Goal: Information Seeking & Learning: Learn about a topic

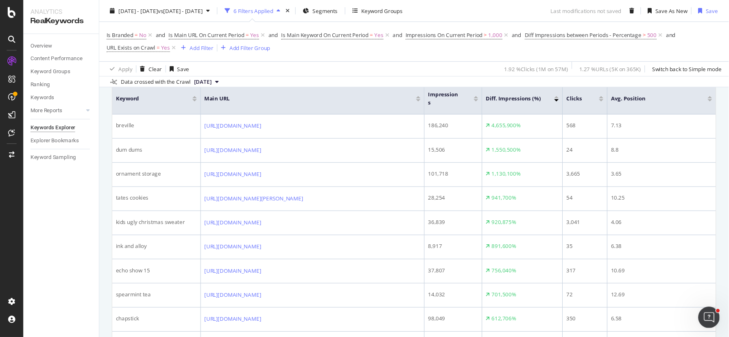
scroll to position [324, 0]
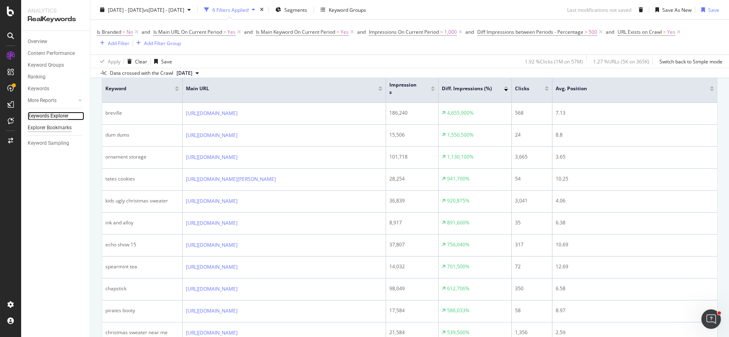
click at [46, 118] on div "Keywords Explorer" at bounding box center [48, 116] width 41 height 9
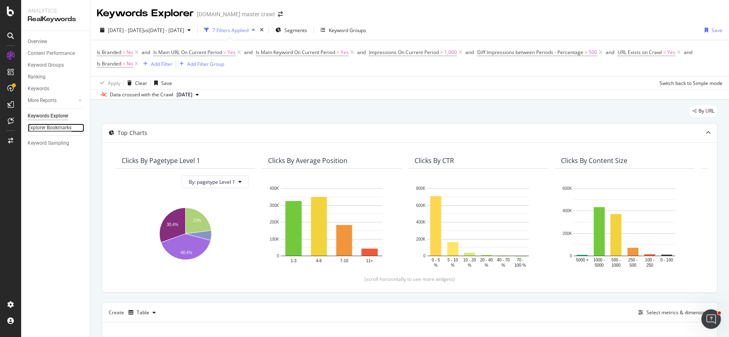
click at [50, 128] on div "Explorer Bookmarks" at bounding box center [50, 128] width 44 height 9
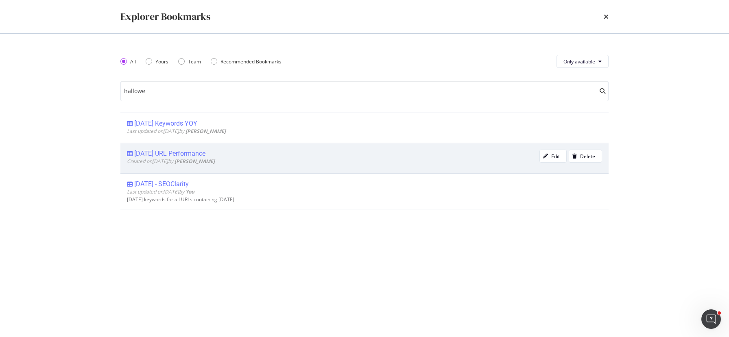
type input "hallowe"
click at [177, 159] on span "Created on 2019 Oct 30th by Eric Cason" at bounding box center [171, 161] width 88 height 7
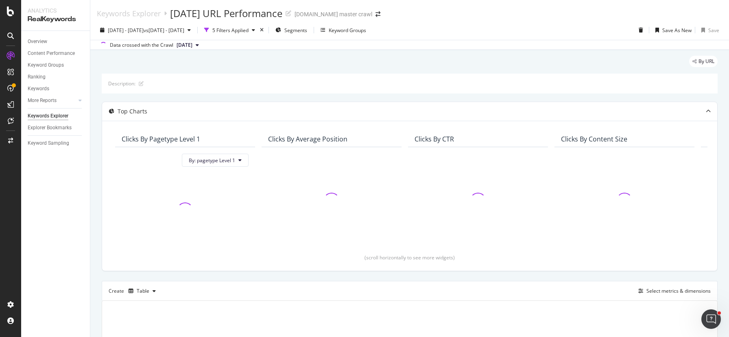
drag, startPoint x: 11, startPoint y: 120, endPoint x: 396, endPoint y: 1, distance: 402.9
click at [0, 0] on div at bounding box center [10, 168] width 21 height 337
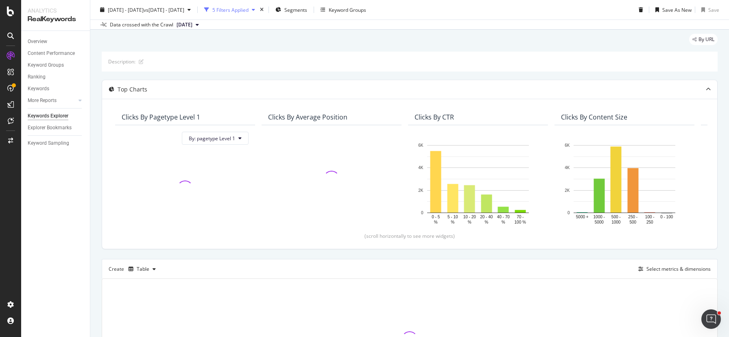
click at [249, 10] on div "5 Filters Applied" at bounding box center [230, 9] width 36 height 7
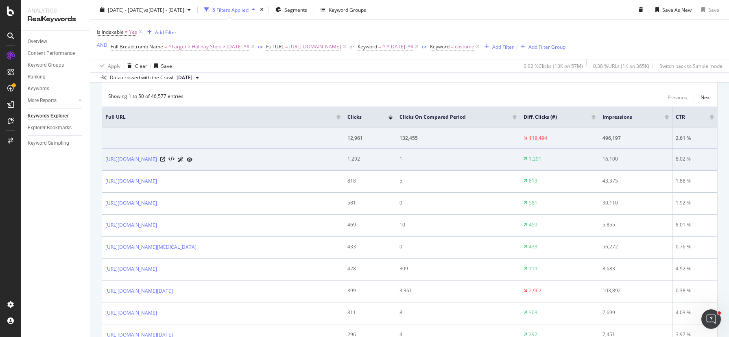
scroll to position [291, 0]
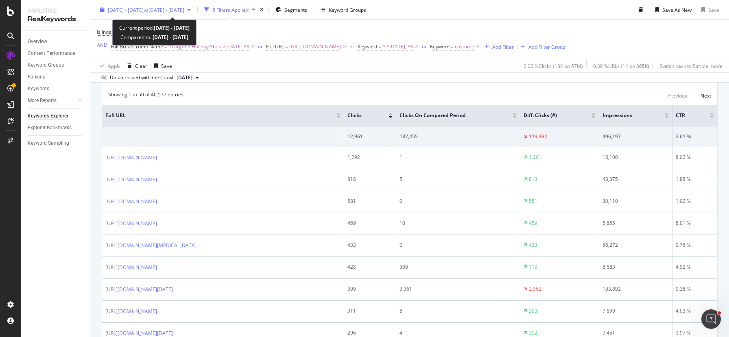
click at [181, 14] on div "2023 Dec. 3rd - 2024 Jan. 25th vs 2023 Aug. 1st - Aug. 31st" at bounding box center [145, 10] width 97 height 12
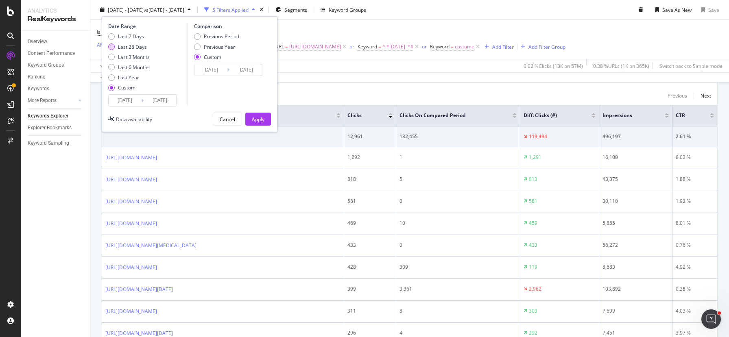
click at [133, 49] on div "Last 28 Days" at bounding box center [132, 46] width 29 height 7
type input "2025/08/19"
type input "2025/09/15"
click at [204, 47] on div "Previous Year" at bounding box center [219, 46] width 31 height 7
type input "2024/08/20"
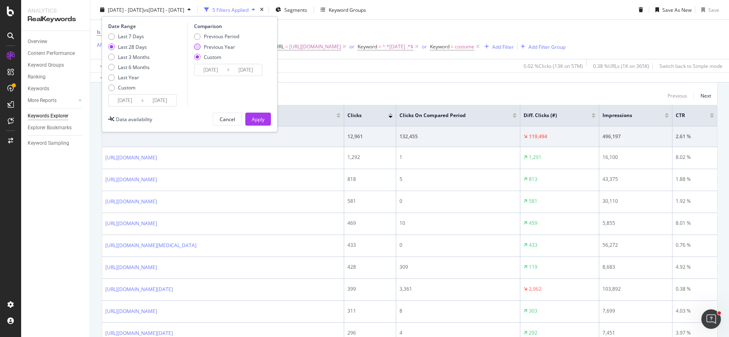
type input "2024/09/16"
click at [259, 118] on div "Apply" at bounding box center [258, 119] width 13 height 7
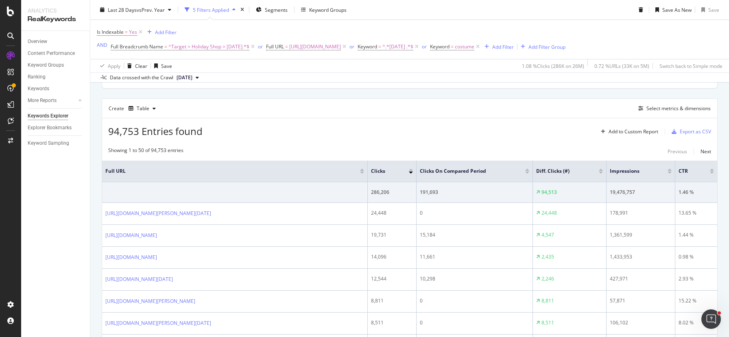
scroll to position [237, 0]
click at [583, 169] on div at bounding box center [601, 169] width 4 height 2
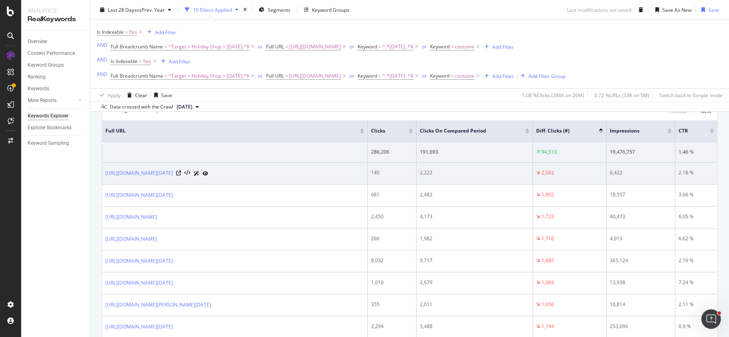
scroll to position [307, 0]
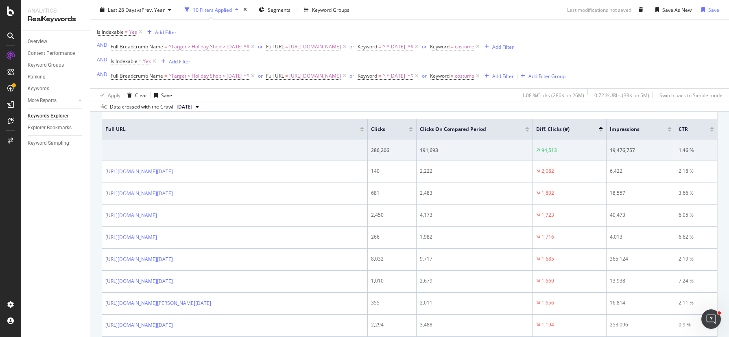
click at [583, 131] on div at bounding box center [601, 131] width 4 height 2
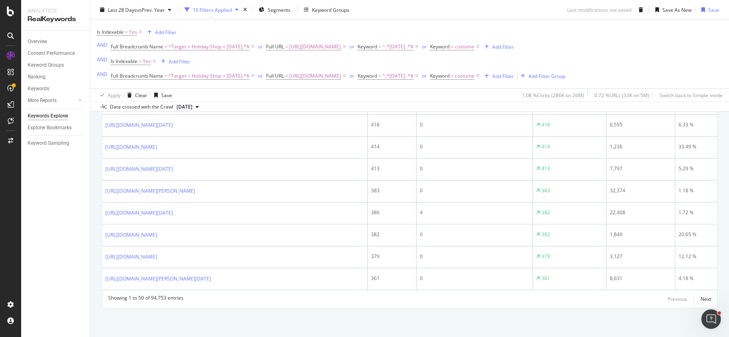
scroll to position [1439, 0]
click at [583, 269] on div "Next" at bounding box center [706, 299] width 11 height 7
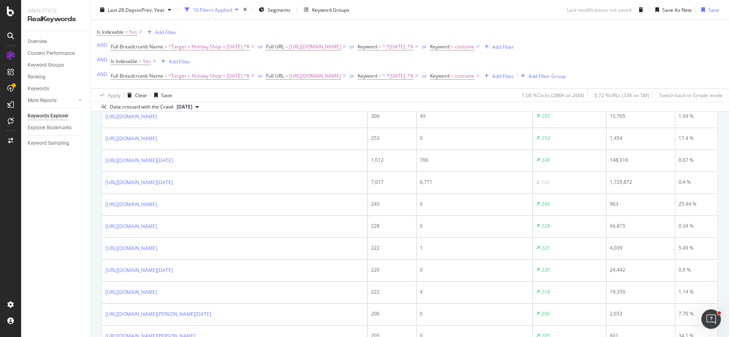
scroll to position [678, 0]
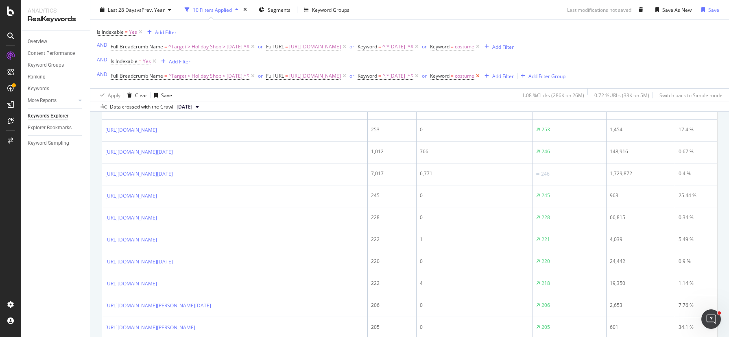
click at [482, 78] on icon at bounding box center [478, 76] width 7 height 8
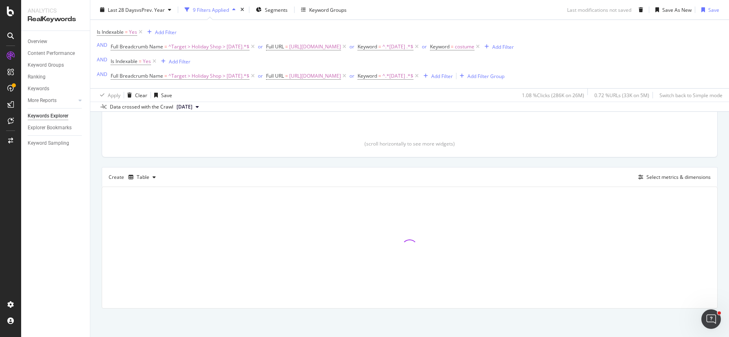
scroll to position [196, 0]
drag, startPoint x: 490, startPoint y: 76, endPoint x: 476, endPoint y: 75, distance: 13.4
click at [420, 76] on icon at bounding box center [417, 76] width 7 height 8
drag, startPoint x: 409, startPoint y: 76, endPoint x: 400, endPoint y: 76, distance: 9.8
click at [348, 76] on icon at bounding box center [344, 76] width 7 height 8
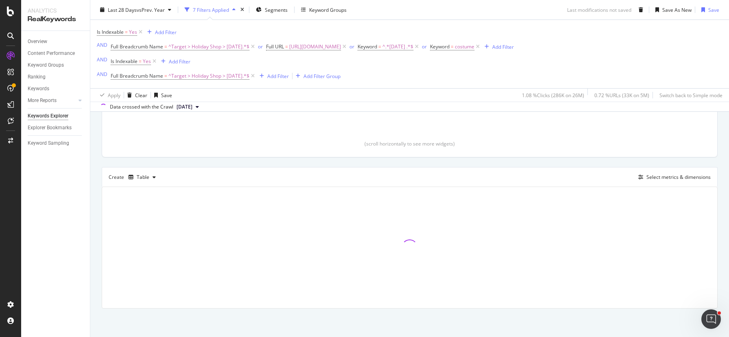
click at [256, 77] on icon at bounding box center [253, 76] width 7 height 8
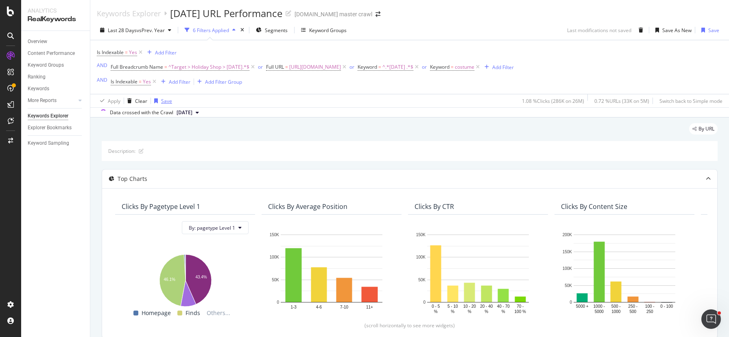
click at [153, 82] on icon at bounding box center [154, 82] width 7 height 8
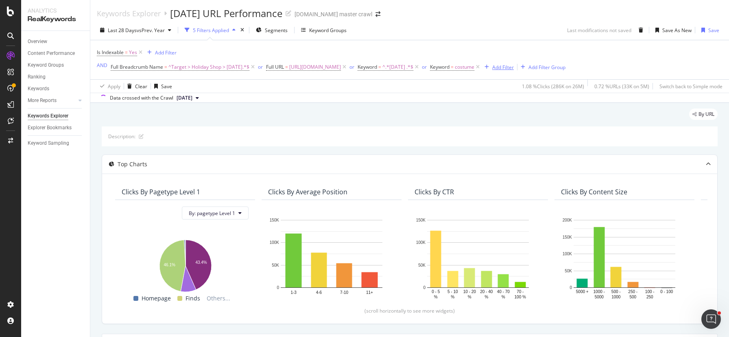
click at [489, 66] on icon "button" at bounding box center [487, 67] width 4 height 5
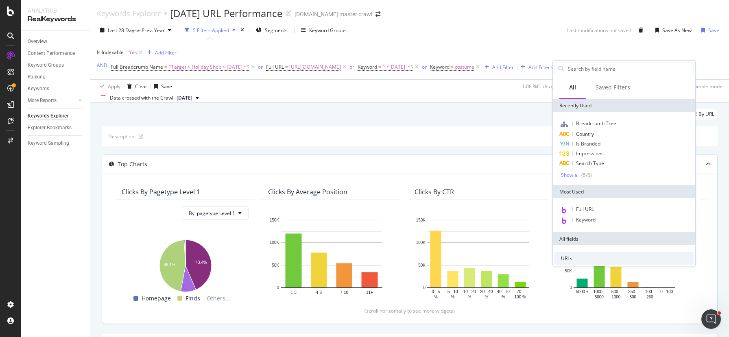
click at [583, 218] on div "Keyword" at bounding box center [624, 220] width 139 height 11
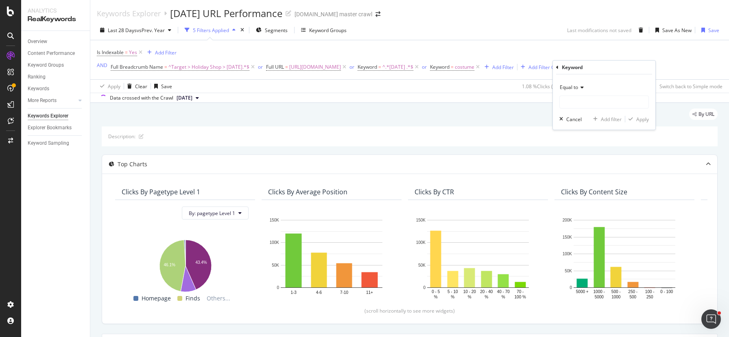
click at [578, 88] on span "Equal to" at bounding box center [569, 87] width 18 height 7
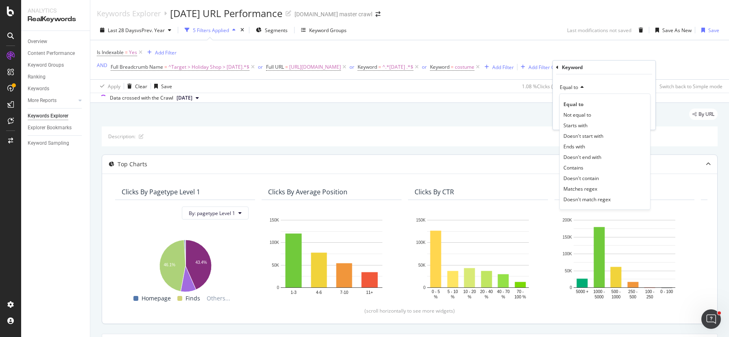
click at [583, 168] on div "Contains" at bounding box center [605, 167] width 87 height 11
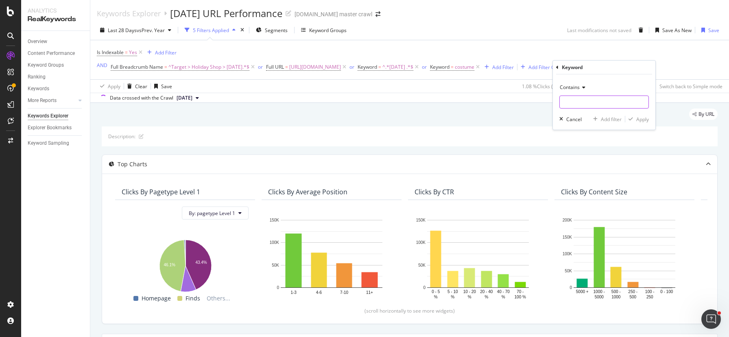
click at [583, 104] on input "text" at bounding box center [604, 102] width 89 height 13
type input "pumpkin"
click at [583, 118] on div "Apply" at bounding box center [643, 119] width 13 height 7
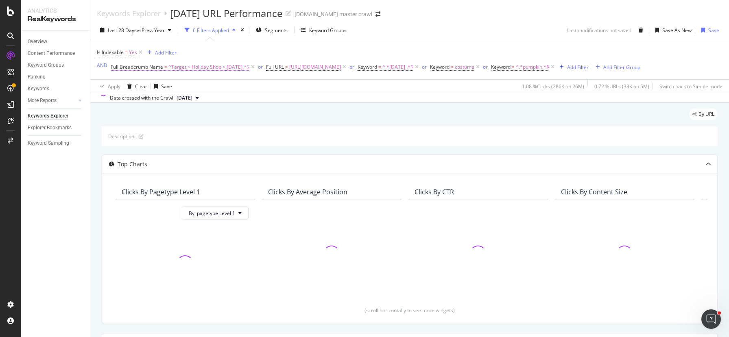
click at [232, 67] on span "^Target > Holiday Shop > [DATE].*$" at bounding box center [209, 66] width 81 height 11
drag, startPoint x: 182, startPoint y: 102, endPoint x: 225, endPoint y: 103, distance: 43.2
click at [225, 103] on body "Analytics RealKeywords Overview Content Performance Keyword Groups Ranking Keyw…" at bounding box center [364, 168] width 729 height 337
click at [250, 101] on div "Data crossed with the Crawl 2025 Sep. 15th" at bounding box center [409, 98] width 639 height 10
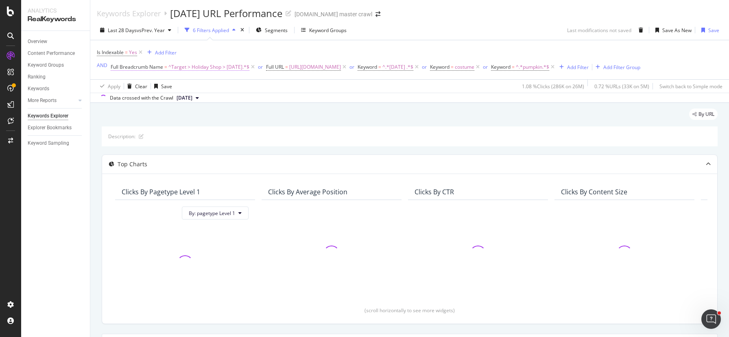
click at [162, 68] on span "Full Breadcrumb Name" at bounding box center [137, 66] width 53 height 7
click at [195, 120] on div "Apply" at bounding box center [200, 118] width 13 height 7
click at [450, 65] on span "Keyword" at bounding box center [440, 66] width 20 height 7
click at [517, 85] on span "Equal to" at bounding box center [517, 86] width 18 height 7
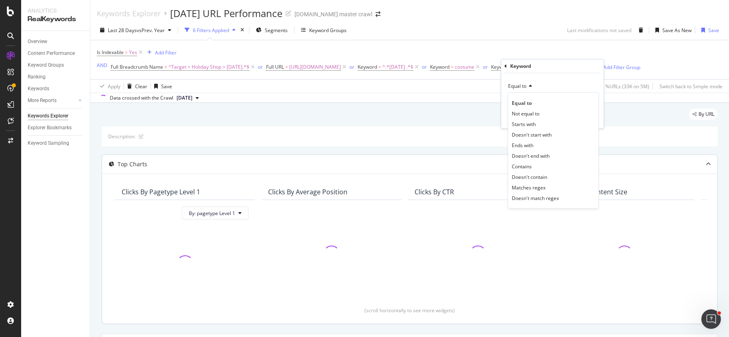
click at [536, 163] on div "Contains" at bounding box center [553, 166] width 87 height 11
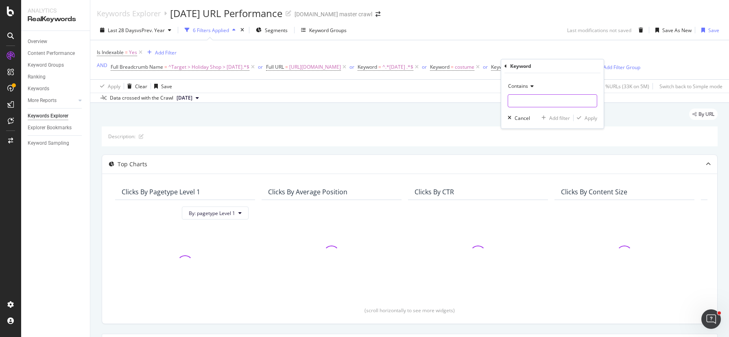
click at [540, 99] on input "text" at bounding box center [552, 100] width 89 height 13
type input "co"
click at [538, 99] on input "cos" at bounding box center [546, 100] width 77 height 13
type input "t"
type input "costume"
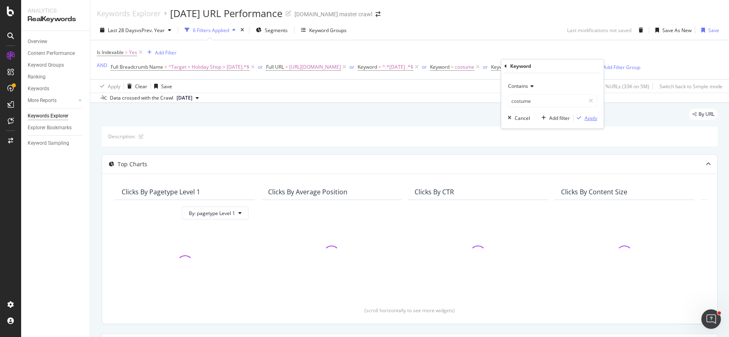
click at [583, 116] on div "Apply" at bounding box center [591, 118] width 13 height 7
click at [488, 68] on span "^.*costume.*$" at bounding box center [471, 66] width 33 height 11
click at [583, 73] on div "Full Breadcrumb Name = ^Target > Holiday Shop > Halloween.*$ or Full URL = http…" at bounding box center [383, 66] width 544 height 11
click at [581, 71] on div "Add Filter" at bounding box center [592, 67] width 22 height 7
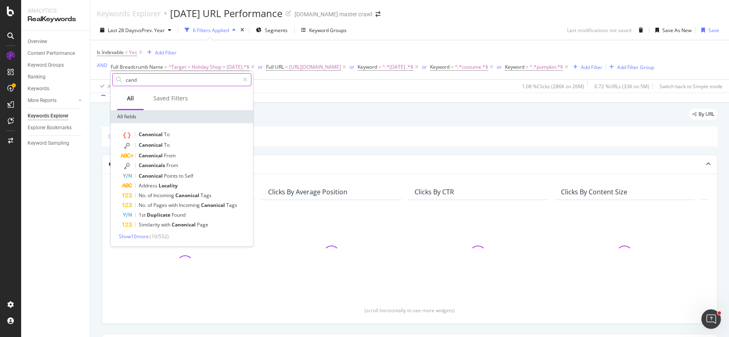
type input "candy"
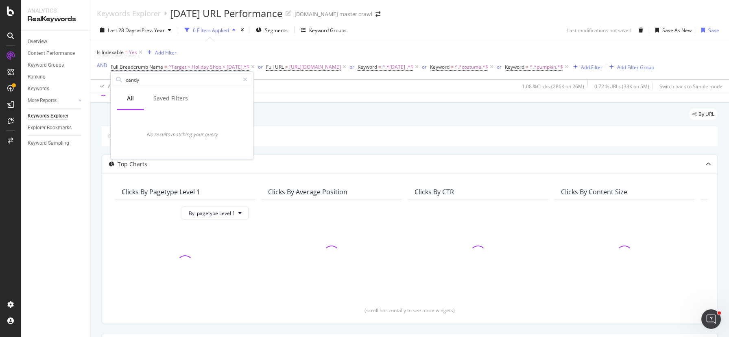
drag, startPoint x: 585, startPoint y: 91, endPoint x: 559, endPoint y: 90, distance: 25.7
click at [583, 91] on div "1.08 % Clicks ( 286K on 26M ) 0.72 % URLs ( 33K on 5M ) Switch back to Simple m…" at bounding box center [621, 86] width 204 height 13
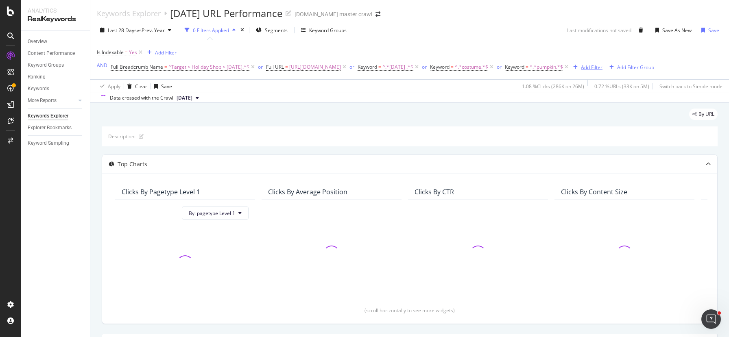
click at [581, 71] on div "Add Filter" at bounding box center [592, 67] width 22 height 7
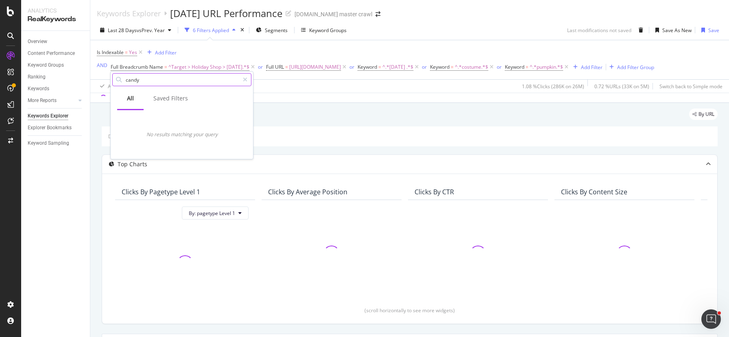
type input "c"
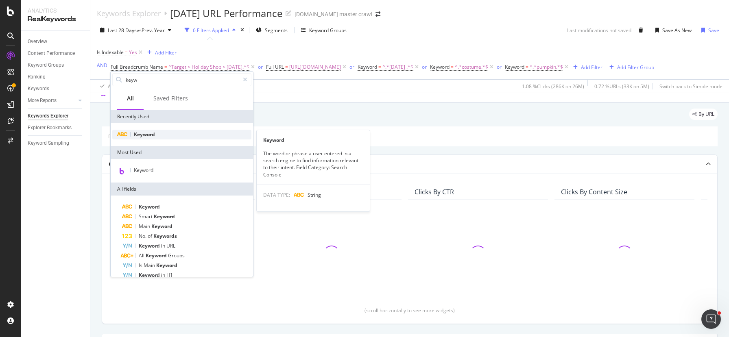
type input "keyw"
click at [146, 131] on span "Keyword" at bounding box center [144, 134] width 21 height 7
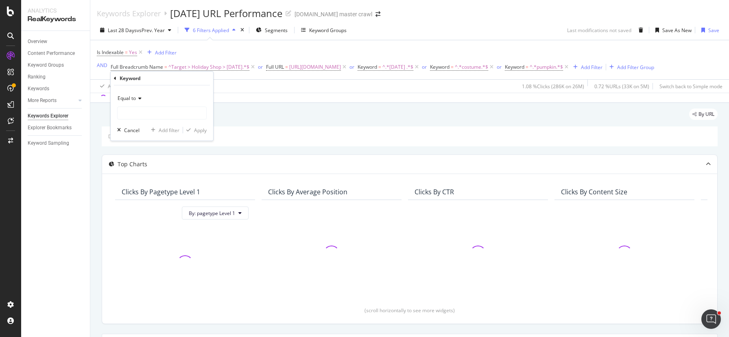
click at [137, 101] on div "Equal to" at bounding box center [162, 98] width 90 height 13
click at [142, 177] on div "Contains" at bounding box center [162, 178] width 87 height 11
click at [144, 116] on input "text" at bounding box center [162, 113] width 89 height 13
type input "c"
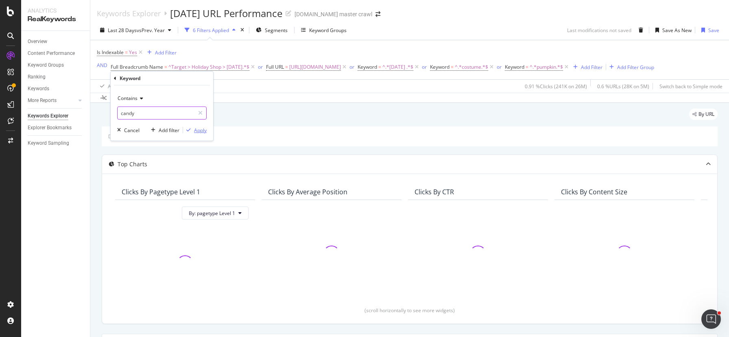
type input "candy"
click at [200, 129] on div "Apply" at bounding box center [200, 130] width 13 height 7
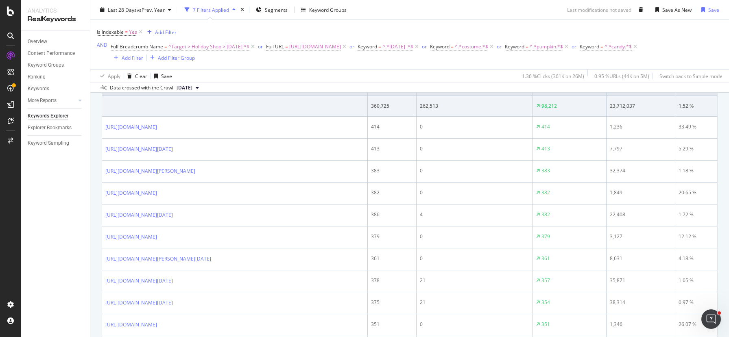
scroll to position [337, 0]
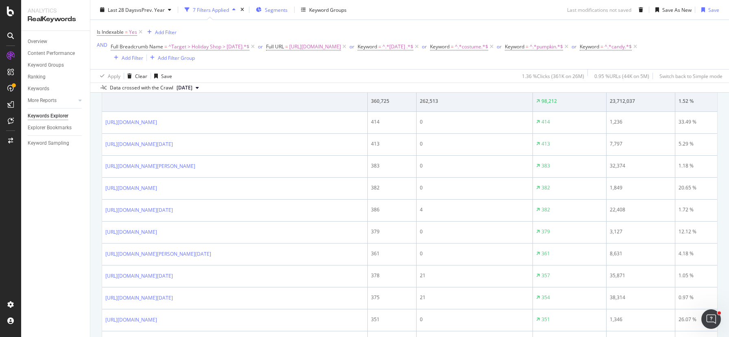
click at [277, 14] on div "Segments" at bounding box center [272, 10] width 32 height 12
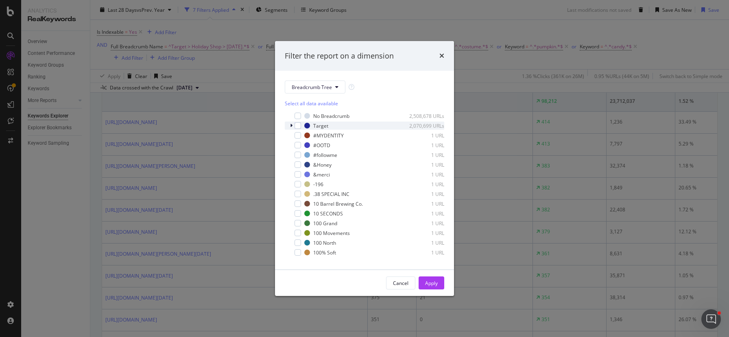
click at [291, 127] on icon "modal" at bounding box center [291, 125] width 2 height 5
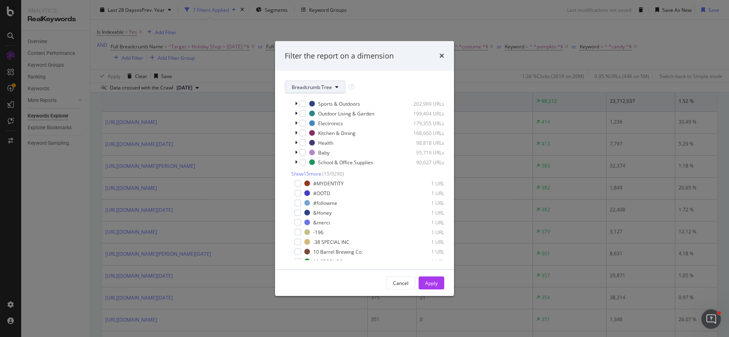
scroll to position [114, 0]
click at [300, 80] on div "Breadcrumb Tree Select all data available No Breadcrumb 2,508,678 URLs Target 2…" at bounding box center [364, 170] width 179 height 199
click at [299, 83] on button "Breadcrumb Tree" at bounding box center [315, 87] width 61 height 13
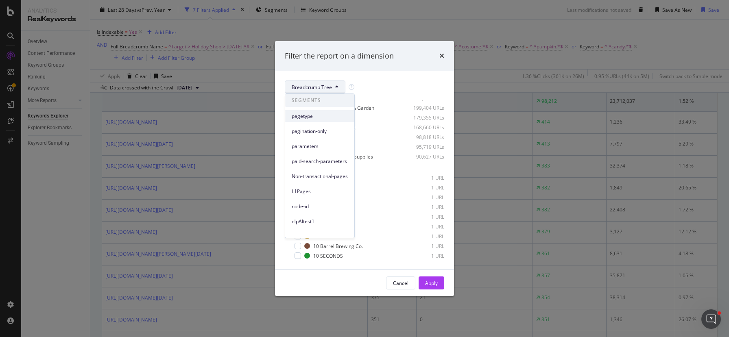
click at [304, 114] on span "pagetype" at bounding box center [320, 116] width 56 height 7
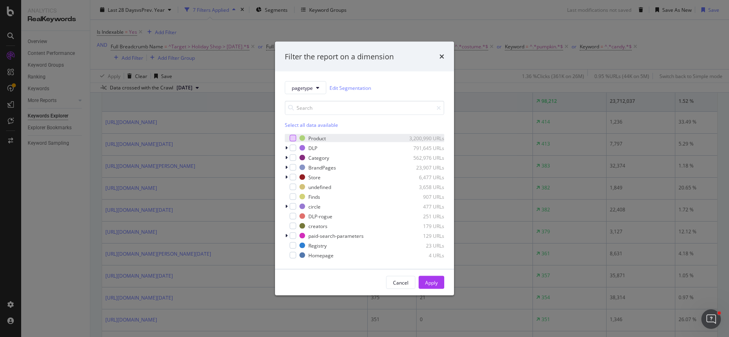
click at [292, 139] on div "modal" at bounding box center [293, 138] width 7 height 7
click at [430, 269] on div "Apply" at bounding box center [431, 282] width 13 height 7
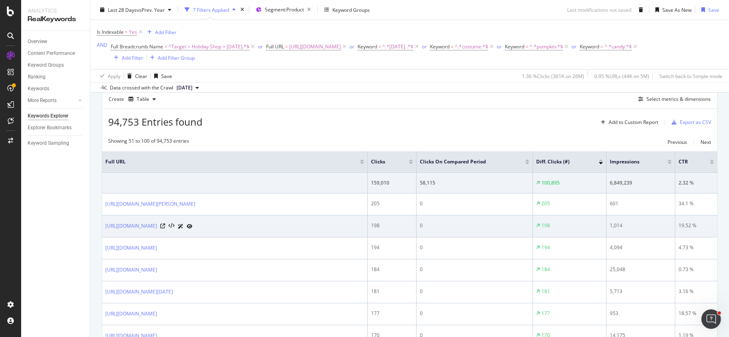
scroll to position [305, 0]
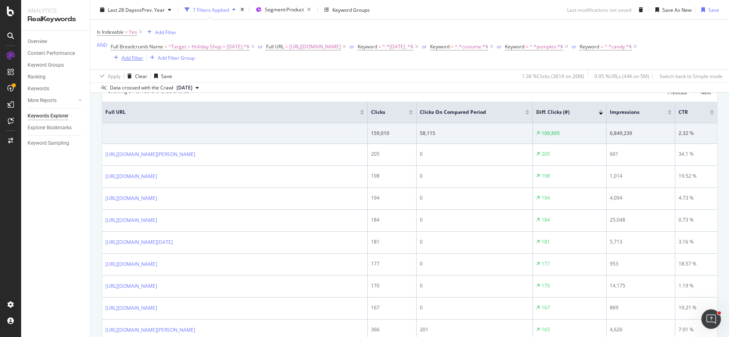
click at [135, 59] on div "Add Filter" at bounding box center [133, 57] width 22 height 7
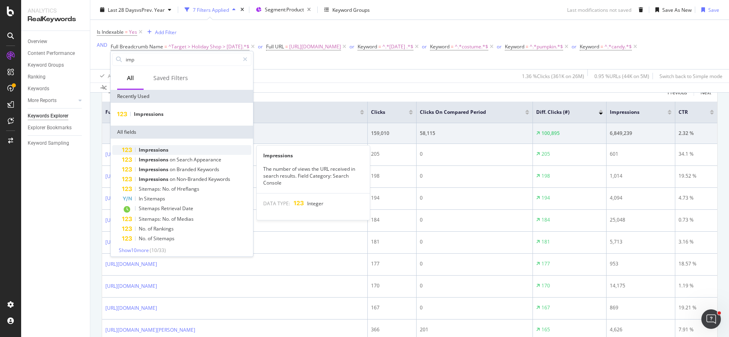
type input "imp"
click at [193, 148] on div "Impressions" at bounding box center [186, 150] width 129 height 10
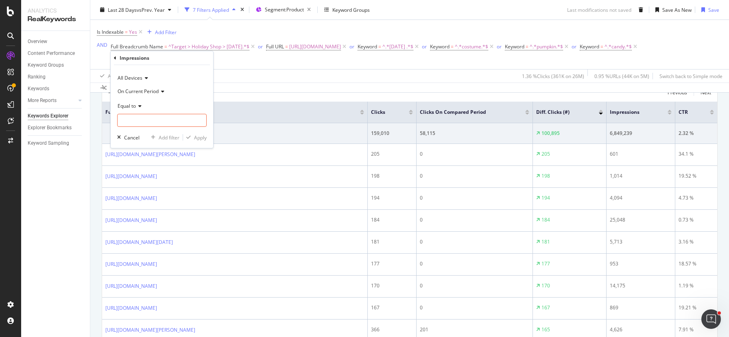
click at [143, 91] on span "On Current Period" at bounding box center [138, 91] width 41 height 7
click at [167, 118] on span "On Compared Period" at bounding box center [145, 118] width 48 height 7
click at [139, 105] on icon at bounding box center [139, 106] width 6 height 5
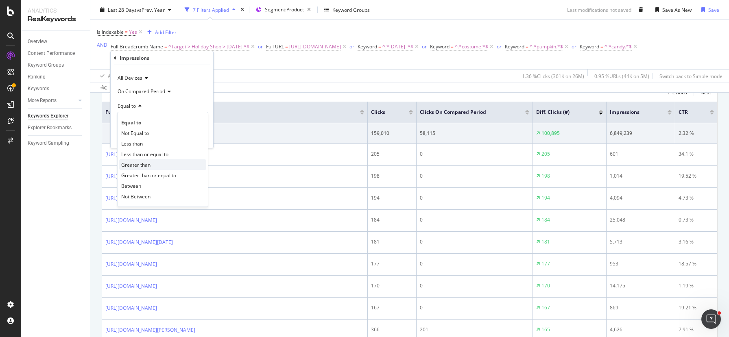
click at [152, 162] on div "Greater than" at bounding box center [162, 165] width 87 height 11
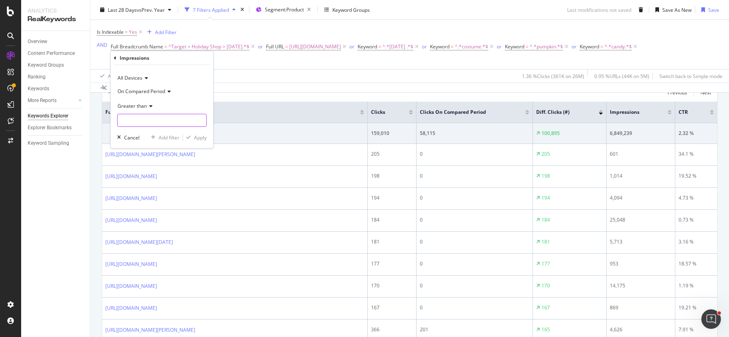
click at [155, 123] on input "number" at bounding box center [162, 120] width 90 height 13
type input "0"
click at [195, 136] on div "Apply" at bounding box center [200, 137] width 13 height 7
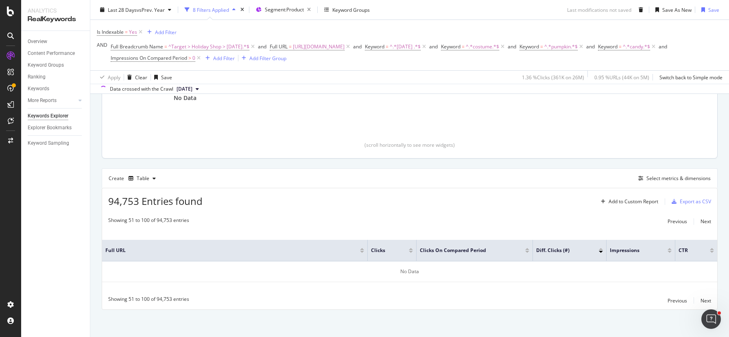
scroll to position [178, 0]
click at [187, 60] on span "Impressions On Compared Period" at bounding box center [149, 58] width 77 height 7
click at [221, 104] on icon at bounding box center [223, 105] width 6 height 5
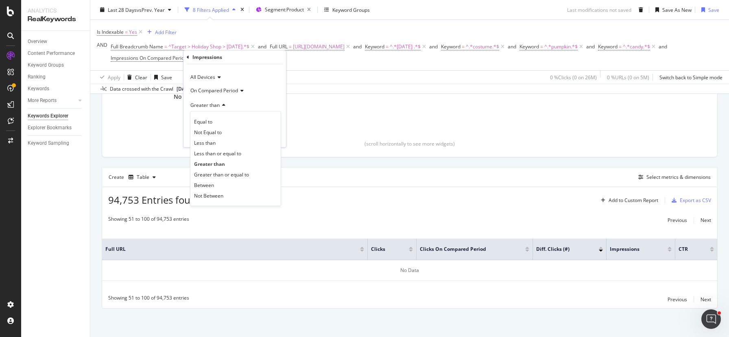
click at [221, 104] on icon at bounding box center [223, 105] width 6 height 5
click at [223, 91] on span "On Compared Period" at bounding box center [214, 90] width 48 height 7
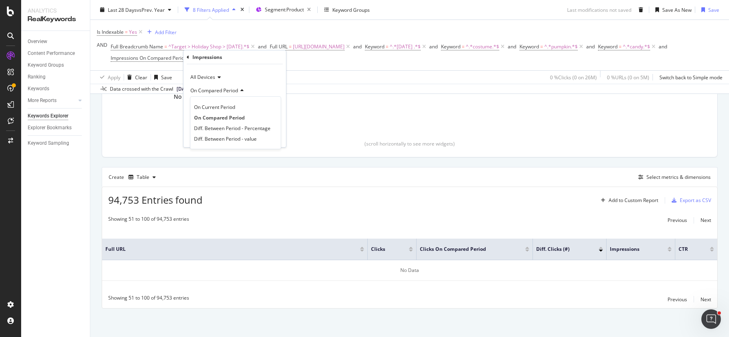
click at [275, 85] on div "On Compared Period" at bounding box center [235, 90] width 90 height 13
click at [213, 120] on input "0" at bounding box center [235, 119] width 90 height 13
type input "1"
click at [273, 140] on div "Apply" at bounding box center [273, 137] width 13 height 7
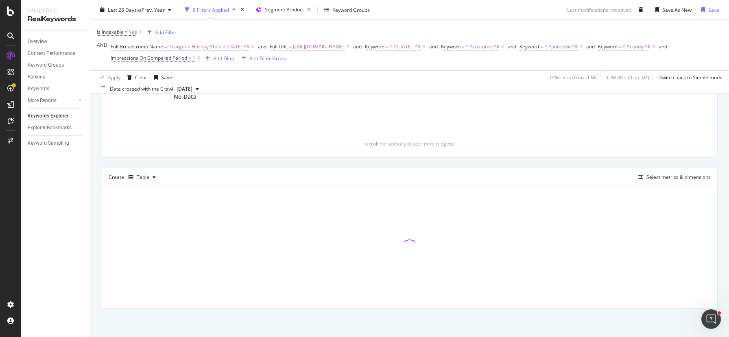
click at [187, 60] on span "Impressions On Compared Period" at bounding box center [149, 58] width 77 height 7
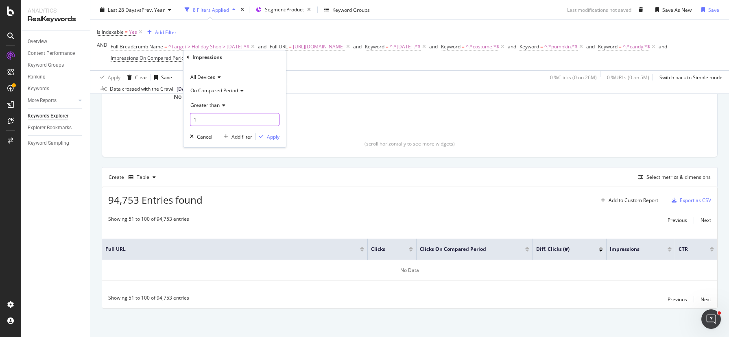
click at [226, 121] on input "1" at bounding box center [235, 119] width 90 height 13
click at [247, 139] on div "Add filter" at bounding box center [242, 137] width 21 height 7
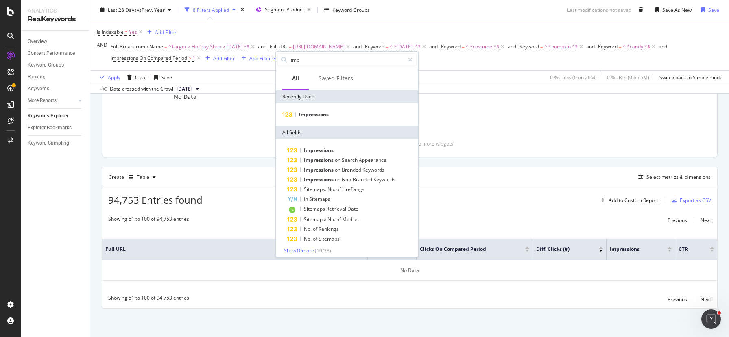
click at [241, 105] on div "No Data" at bounding box center [185, 96] width 127 height 74
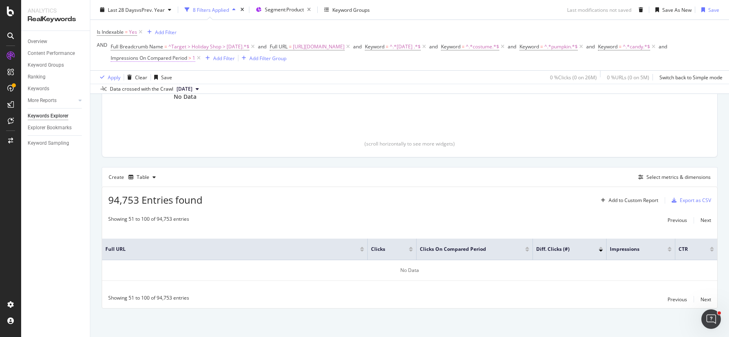
click at [187, 57] on span "Impressions On Compared Period" at bounding box center [149, 58] width 77 height 7
click at [212, 74] on span "All Devices" at bounding box center [202, 77] width 25 height 7
click at [270, 73] on div "All Devices" at bounding box center [235, 77] width 90 height 13
click at [242, 90] on icon at bounding box center [241, 90] width 6 height 5
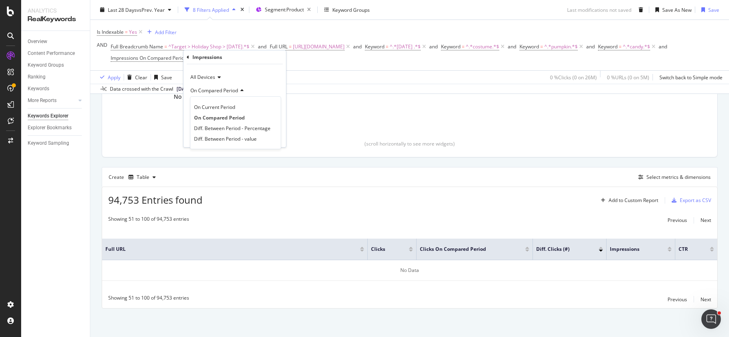
click at [242, 90] on icon at bounding box center [241, 90] width 6 height 5
click at [216, 106] on span "Greater than" at bounding box center [204, 105] width 29 height 7
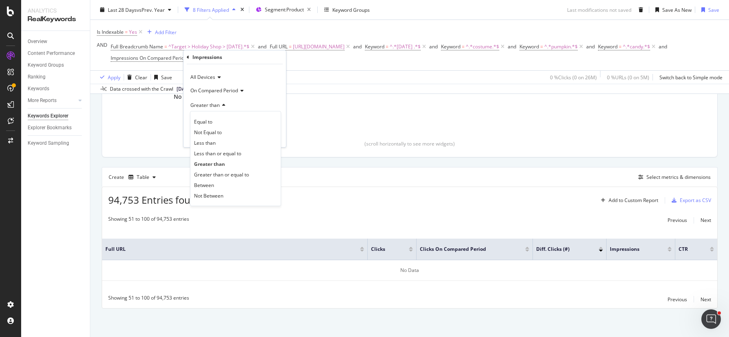
click at [266, 98] on div "On Compared Period Greater than Equal to Not Equal to Less than Less than or eq…" at bounding box center [235, 105] width 90 height 42
click at [300, 84] on div "Data crossed with the Crawl 2025 Sep. 15th" at bounding box center [409, 89] width 639 height 10
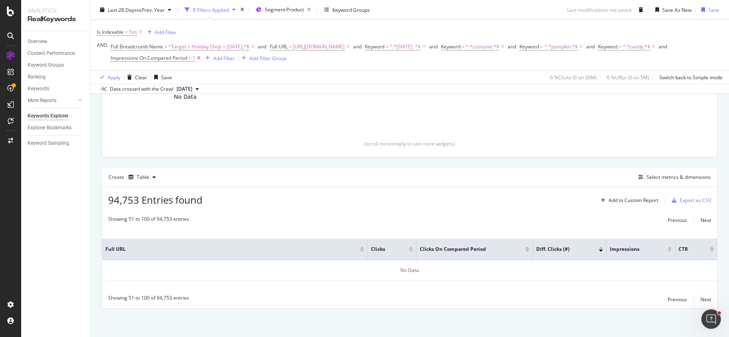
click at [202, 57] on icon at bounding box center [198, 58] width 7 height 8
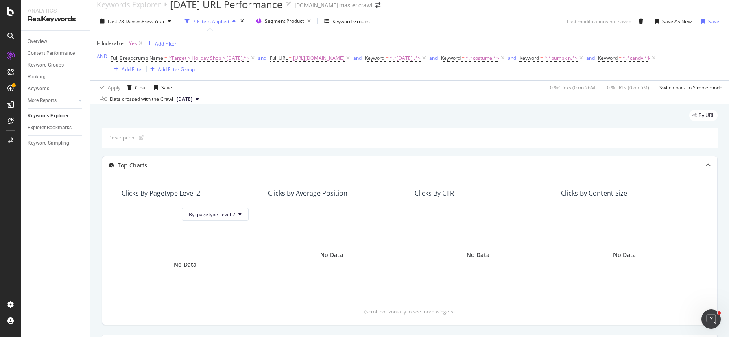
scroll to position [9, 0]
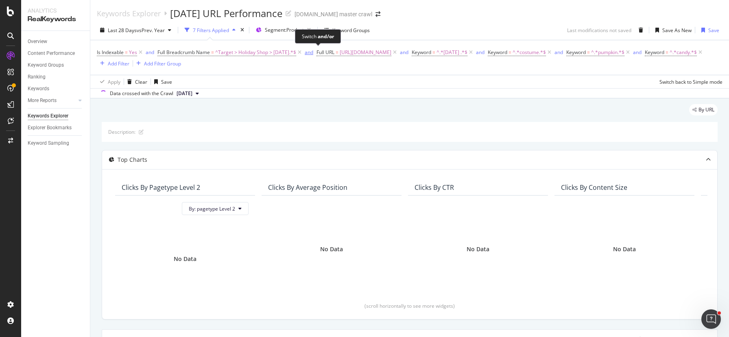
click at [313, 51] on div "and" at bounding box center [309, 52] width 9 height 7
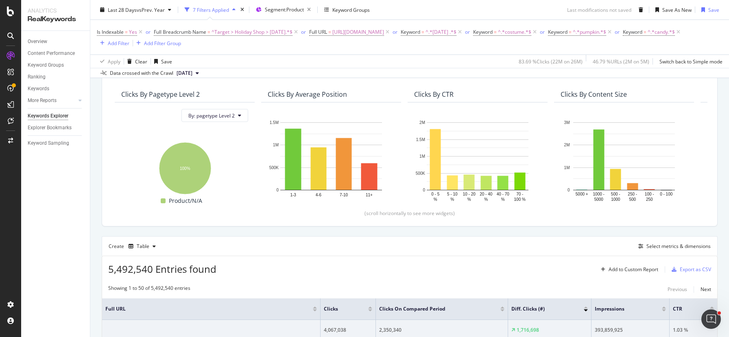
scroll to position [85, 0]
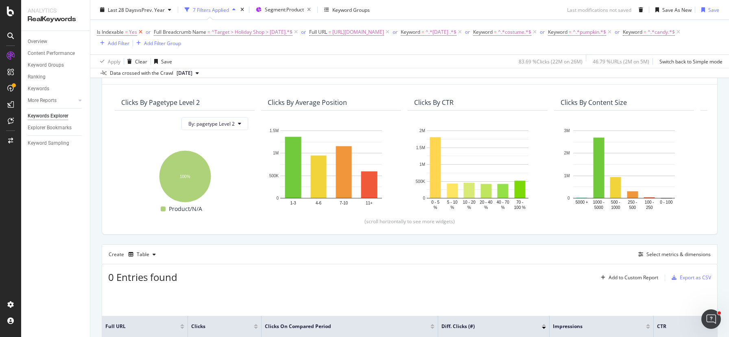
click at [139, 31] on icon at bounding box center [140, 32] width 7 height 8
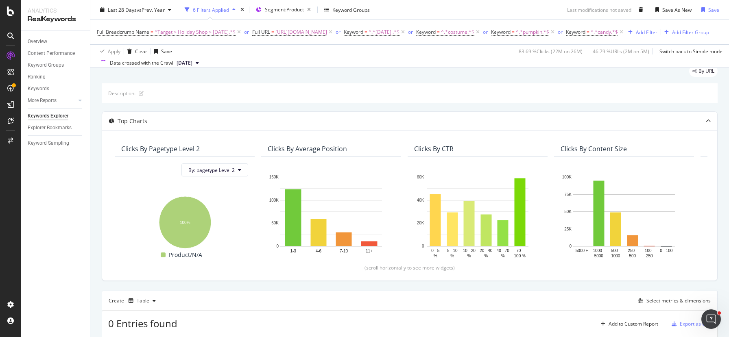
scroll to position [22, 0]
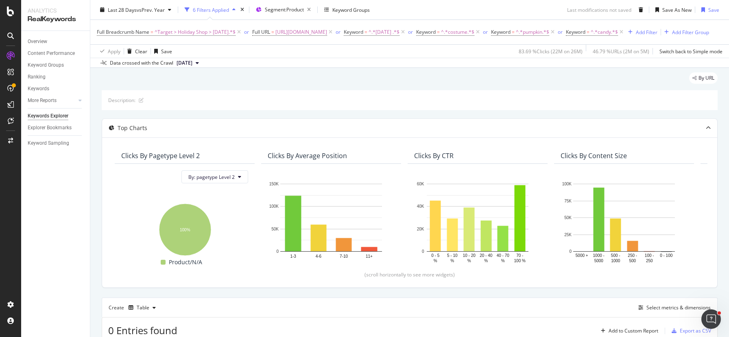
click at [193, 67] on span "[DATE]" at bounding box center [185, 62] width 16 height 7
click at [223, 98] on div "8.0M URLs" at bounding box center [215, 100] width 25 height 7
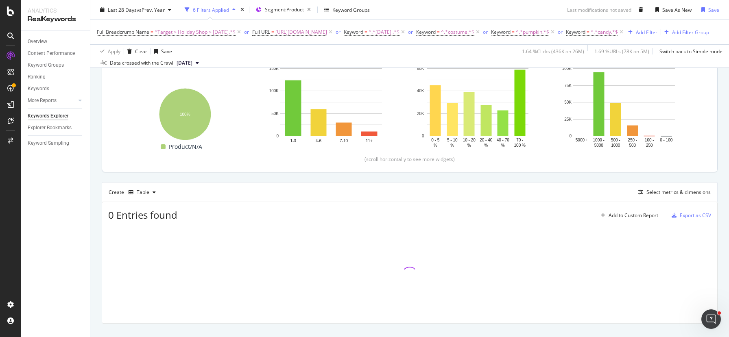
scroll to position [0, 0]
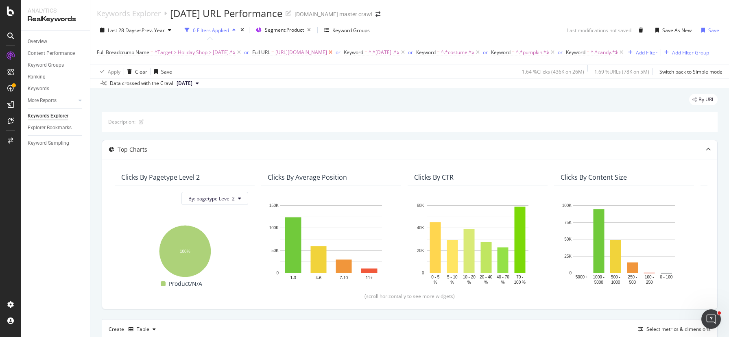
click at [334, 53] on icon at bounding box center [330, 52] width 7 height 8
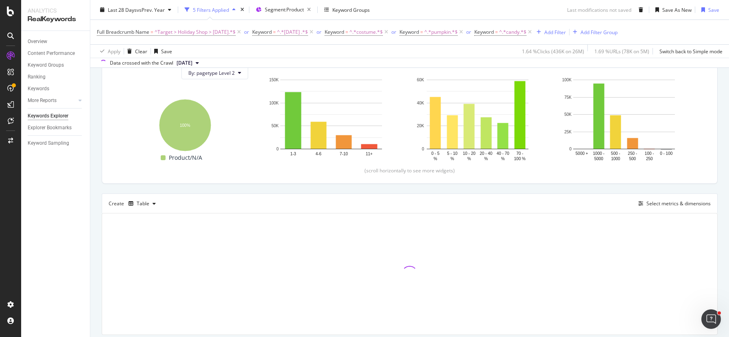
scroll to position [126, 0]
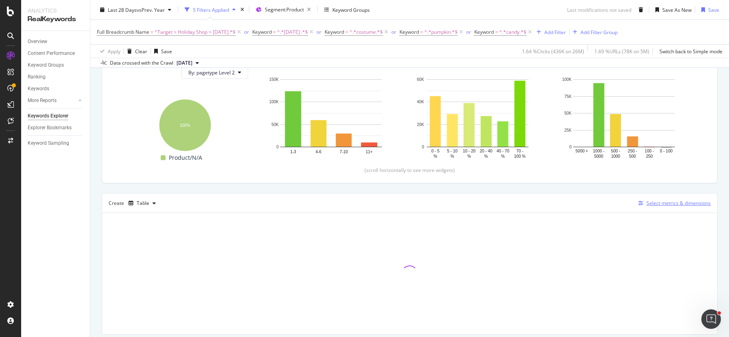
click at [668, 201] on div "Select metrics & dimensions" at bounding box center [679, 203] width 64 height 7
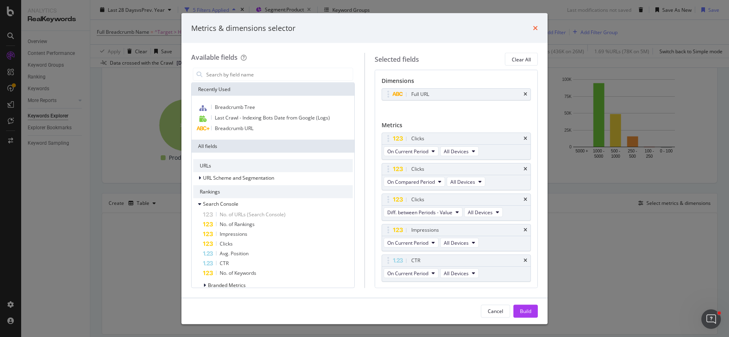
click at [537, 25] on icon "times" at bounding box center [535, 28] width 5 height 7
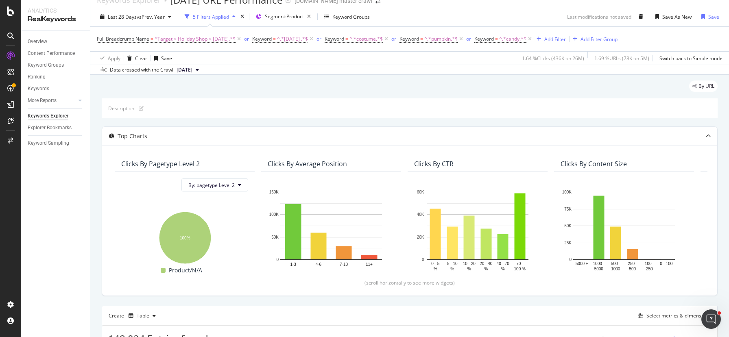
scroll to position [0, 0]
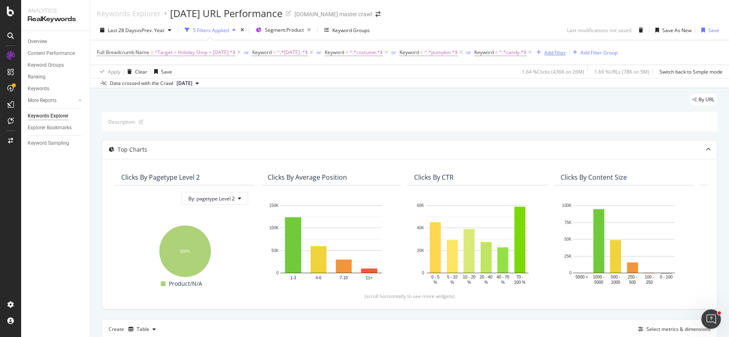
click at [566, 52] on div "Add Filter" at bounding box center [556, 52] width 22 height 7
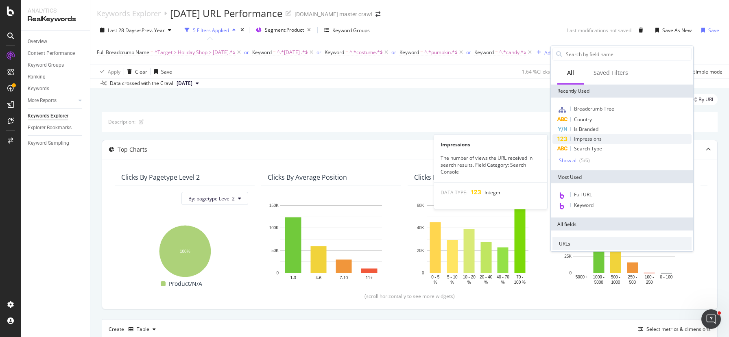
click at [595, 141] on span "Impressions" at bounding box center [588, 139] width 28 height 7
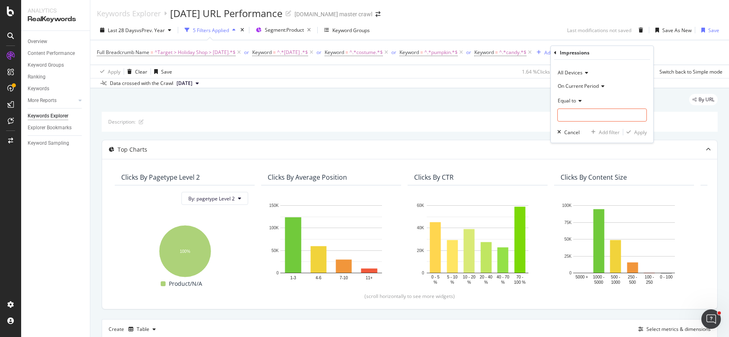
click at [582, 87] on span "On Current Period" at bounding box center [578, 86] width 41 height 7
click at [580, 114] on span "On Compared Period" at bounding box center [586, 113] width 48 height 7
click at [578, 111] on input "number" at bounding box center [603, 115] width 90 height 13
click at [579, 99] on icon at bounding box center [579, 101] width 6 height 5
click at [604, 156] on div "Greater than" at bounding box center [603, 159] width 87 height 11
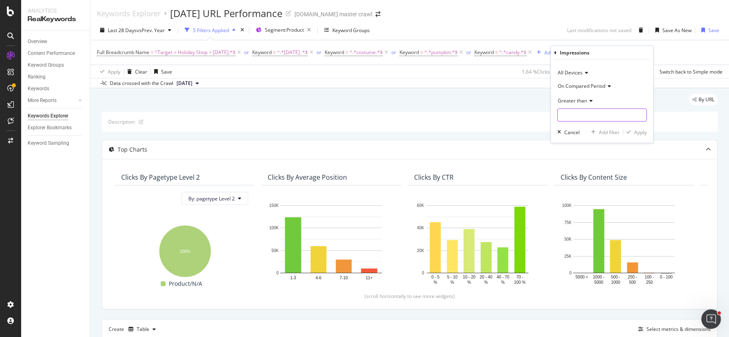
click at [588, 119] on input "number" at bounding box center [603, 115] width 90 height 13
type input "0"
click at [638, 131] on div "Apply" at bounding box center [641, 132] width 13 height 7
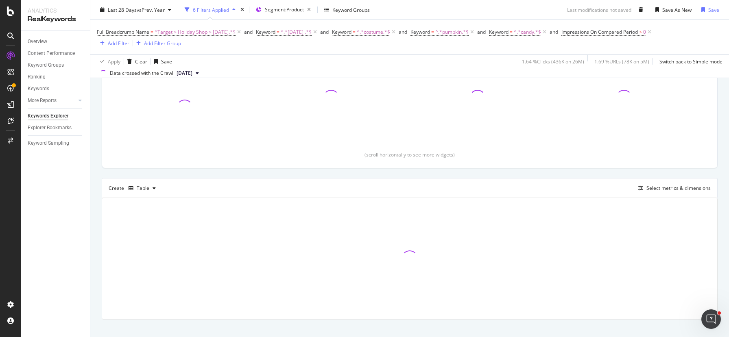
scroll to position [162, 0]
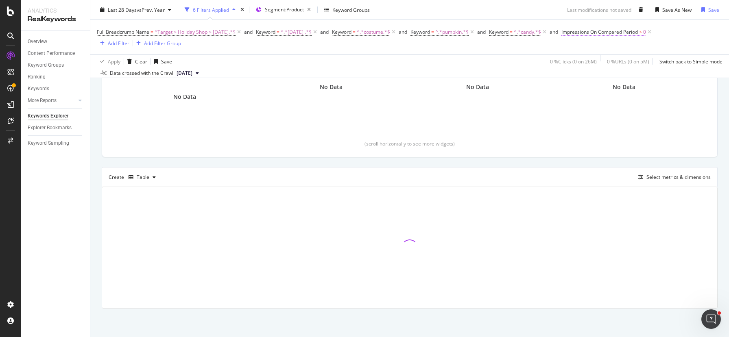
click at [615, 32] on span "Impressions On Compared Period" at bounding box center [600, 31] width 77 height 7
click at [609, 63] on span "On Compared Period" at bounding box center [611, 64] width 48 height 7
click at [573, 50] on div "Full Breadcrumb Name = ^Target > Holiday Shop > Halloween.*$ and Keyword = ^.*h…" at bounding box center [410, 37] width 626 height 35
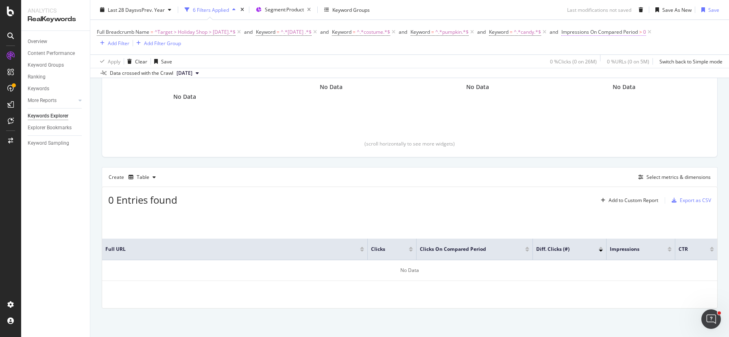
click at [638, 31] on span "Impressions On Compared Period" at bounding box center [600, 31] width 77 height 7
click at [611, 64] on span "On Compared Period" at bounding box center [611, 64] width 48 height 7
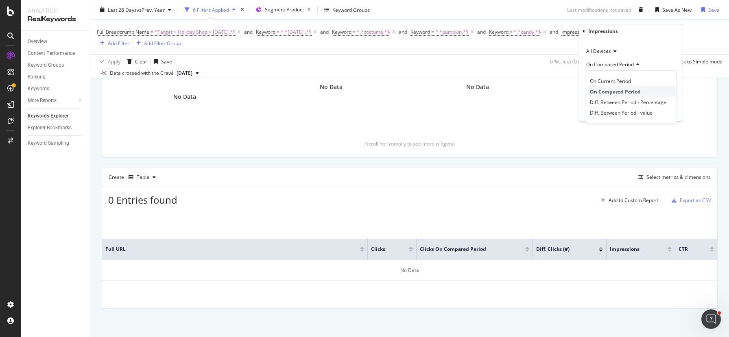
click at [633, 91] on span "On Compared Period" at bounding box center [615, 91] width 51 height 7
click at [603, 96] on input "0" at bounding box center [631, 93] width 90 height 13
type input "1"
click at [669, 109] on div "Apply" at bounding box center [669, 110] width 13 height 7
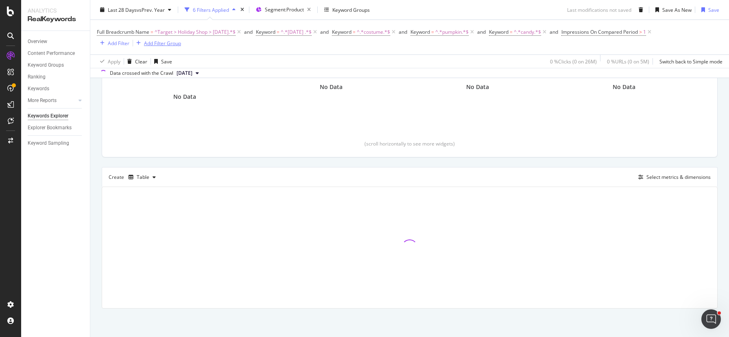
click at [174, 42] on div "Add Filter Group" at bounding box center [162, 42] width 37 height 7
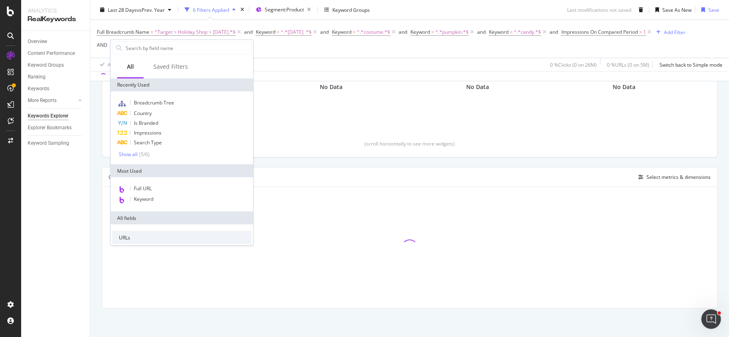
scroll to position [162, 0]
click at [267, 58] on div "Apply Clear Save 0 % Clicks ( 0 on 26M ) 0 % URLs ( 0 on 5M ) Switch back to Si…" at bounding box center [409, 64] width 639 height 13
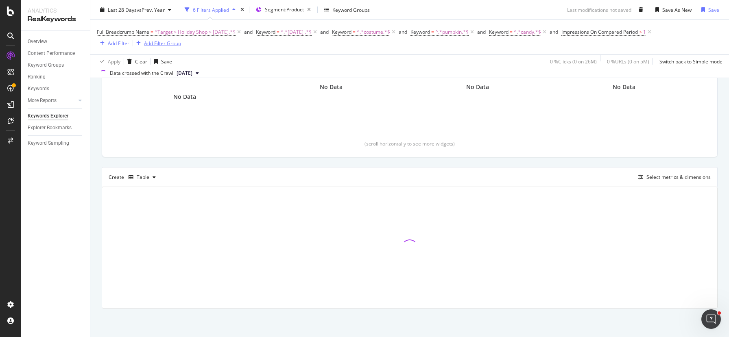
click at [150, 44] on div "Add Filter Group" at bounding box center [162, 42] width 37 height 7
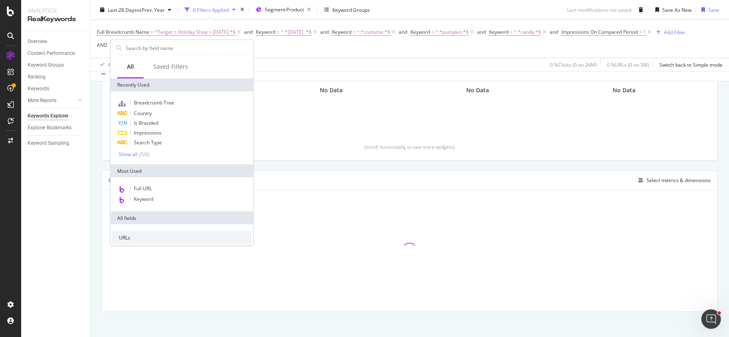
scroll to position [166, 0]
click at [157, 102] on span "Breadcrumb Tree" at bounding box center [154, 102] width 40 height 7
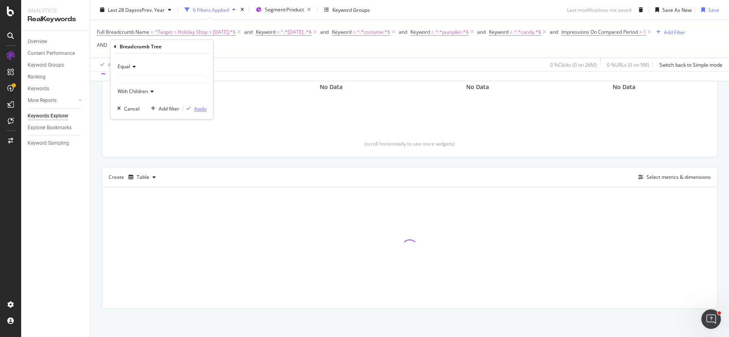
click at [198, 106] on div "Apply" at bounding box center [200, 108] width 13 height 7
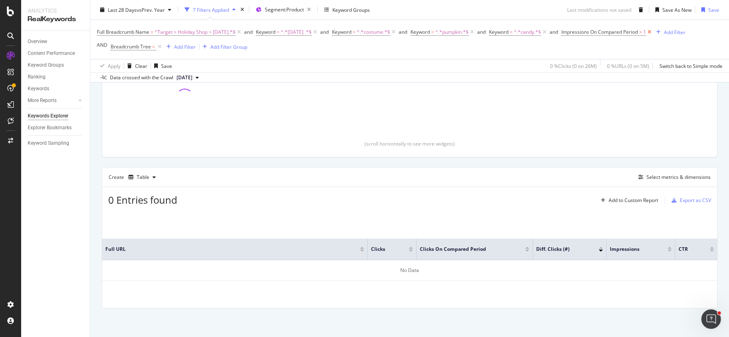
click at [653, 32] on icon at bounding box center [649, 32] width 7 height 8
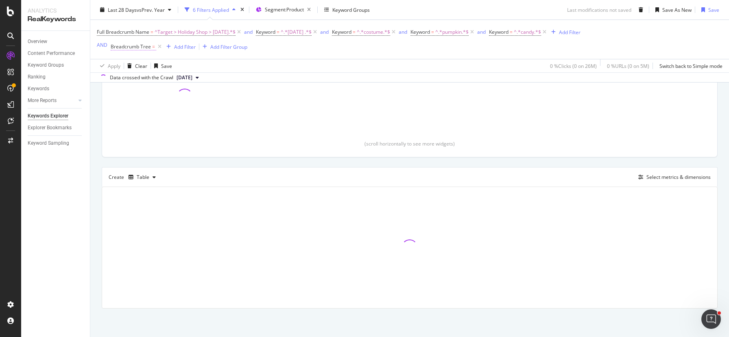
click at [147, 47] on span "Breadcrumb Tree" at bounding box center [131, 46] width 40 height 7
click at [130, 64] on icon at bounding box center [133, 65] width 6 height 5
drag, startPoint x: 280, startPoint y: 42, endPoint x: 263, endPoint y: 39, distance: 17.0
click at [279, 42] on div "Full Breadcrumb Name = ^Target > Holiday Shop > Halloween.*$ and Keyword = ^.*h…" at bounding box center [339, 39] width 484 height 26
click at [253, 32] on div "and" at bounding box center [248, 31] width 9 height 7
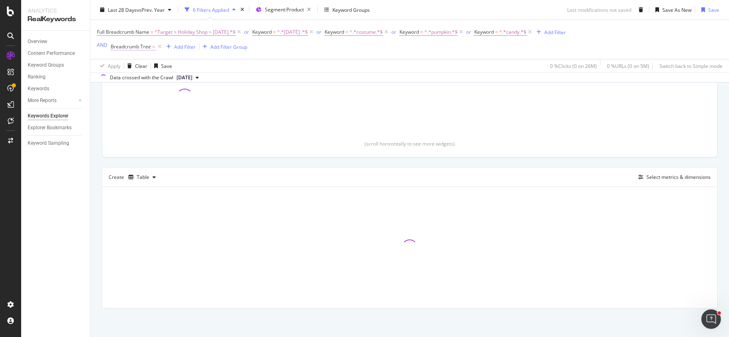
click at [145, 47] on span "Breadcrumb Tree" at bounding box center [131, 46] width 40 height 7
drag, startPoint x: 234, startPoint y: 56, endPoint x: 184, endPoint y: 54, distance: 50.1
click at [232, 55] on div "Full Breadcrumb Name = ^Target > Holiday Shop > Halloween.*$ or Keyword = ^.*ha…" at bounding box center [410, 39] width 626 height 39
click at [219, 48] on div "Add Filter Group" at bounding box center [228, 46] width 37 height 7
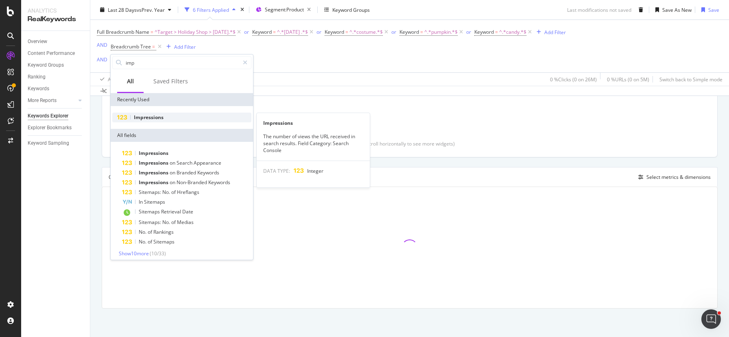
type input "imp"
click at [173, 117] on div "Impressions" at bounding box center [181, 118] width 139 height 10
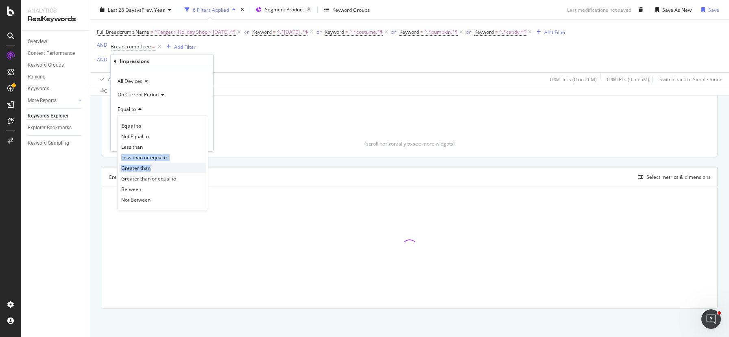
drag, startPoint x: 155, startPoint y: 147, endPoint x: 157, endPoint y: 167, distance: 20.9
click at [157, 167] on div "Equal to Not Equal to Less than Less than or equal to Greater than Greater than…" at bounding box center [162, 162] width 91 height 95
click at [157, 167] on div "Greater than" at bounding box center [162, 168] width 87 height 11
click at [157, 122] on input "number" at bounding box center [162, 123] width 90 height 13
type input "0"
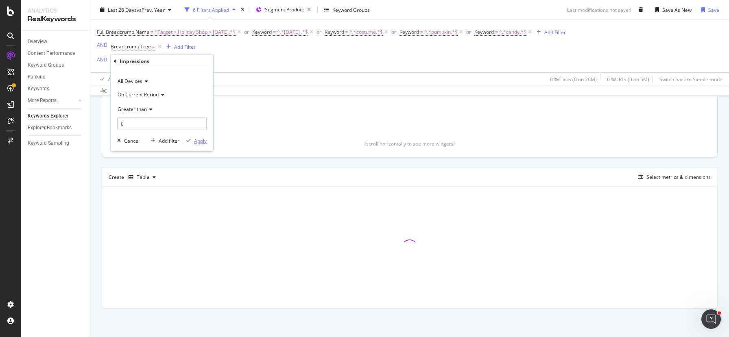
click at [201, 142] on div "Apply" at bounding box center [200, 141] width 13 height 7
click at [162, 47] on icon at bounding box center [159, 47] width 7 height 8
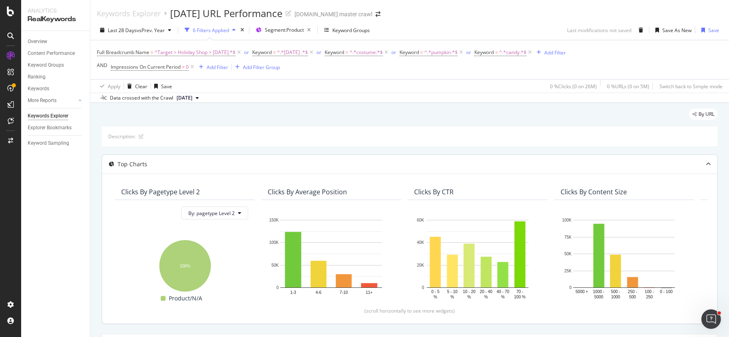
scroll to position [7, 0]
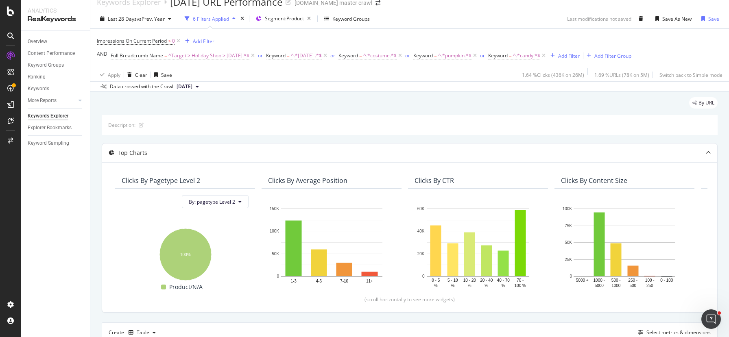
scroll to position [12, 0]
click at [132, 40] on span "Impressions On Current Period" at bounding box center [132, 40] width 70 height 7
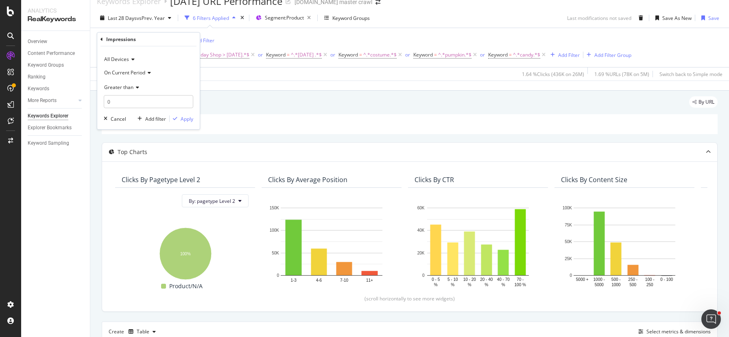
click at [144, 69] on span "On Current Period" at bounding box center [124, 72] width 41 height 7
click at [144, 98] on span "On Compared Period" at bounding box center [132, 99] width 48 height 7
click at [190, 120] on div "Apply" at bounding box center [187, 119] width 13 height 7
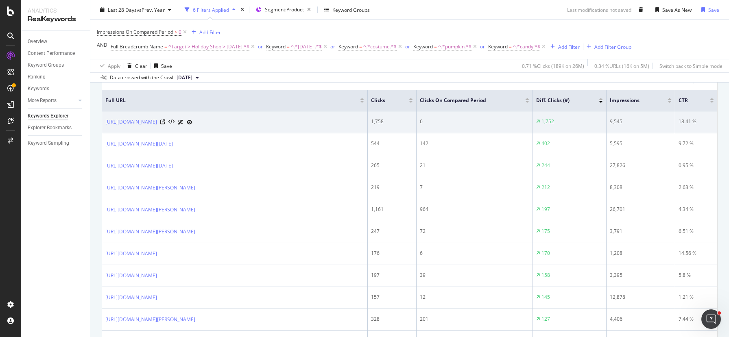
scroll to position [307, 0]
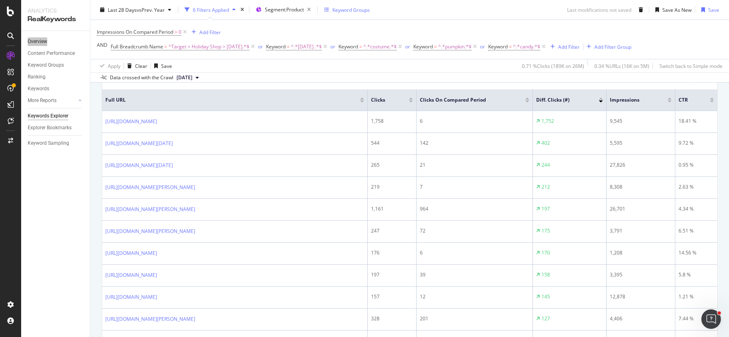
drag, startPoint x: 44, startPoint y: 42, endPoint x: 335, endPoint y: 15, distance: 292.6
click at [0, 0] on div "Analytics RealKeywords Overview Content Performance Keyword Groups Ranking Keyw…" at bounding box center [364, 168] width 729 height 337
drag, startPoint x: 51, startPoint y: 55, endPoint x: 241, endPoint y: 15, distance: 193.3
click at [0, 0] on div "Analytics RealKeywords Overview Content Performance Keyword Groups Ranking Keyw…" at bounding box center [364, 168] width 729 height 337
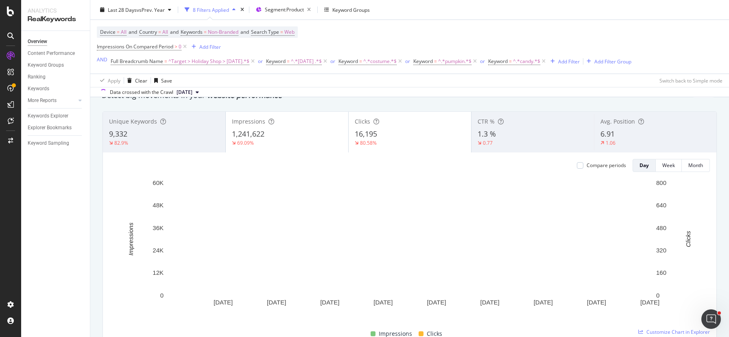
scroll to position [32, 0]
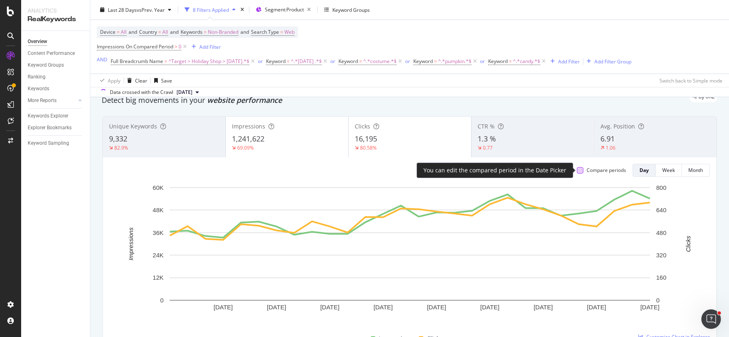
click at [580, 171] on div at bounding box center [580, 170] width 7 height 7
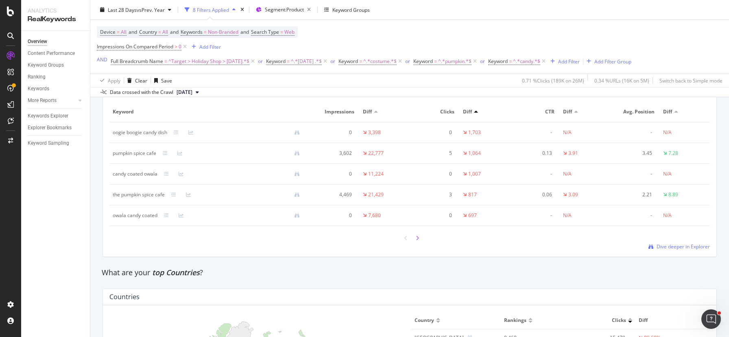
scroll to position [1013, 0]
click at [418, 238] on div at bounding box center [417, 235] width 7 height 11
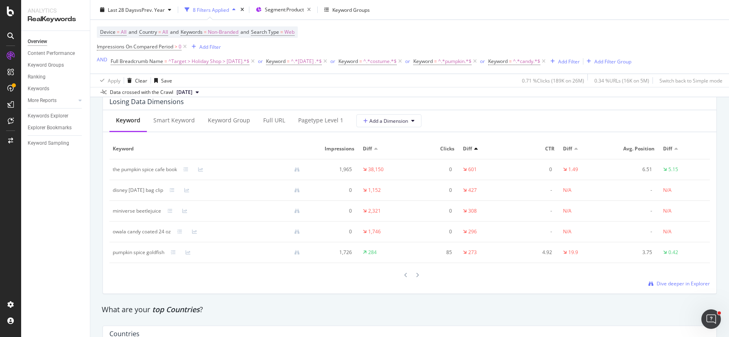
scroll to position [971, 0]
click at [270, 122] on div "Full URL" at bounding box center [274, 122] width 22 height 8
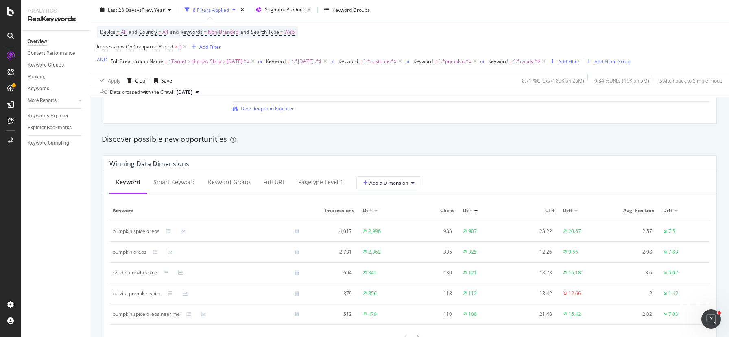
scroll to position [677, 0]
click at [269, 181] on div "Full URL" at bounding box center [274, 183] width 22 height 8
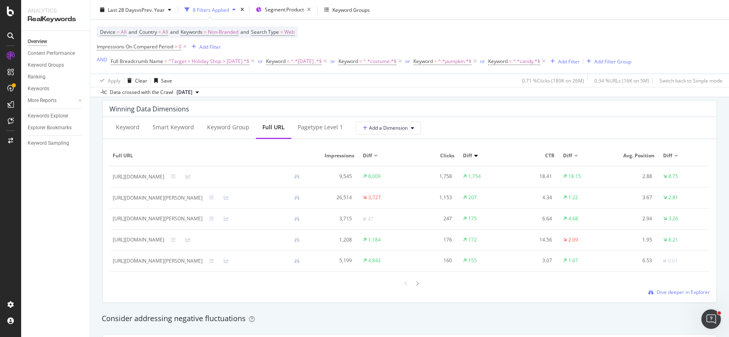
scroll to position [731, 0]
click at [679, 293] on span "Dive deeper in Explorer" at bounding box center [683, 294] width 53 height 7
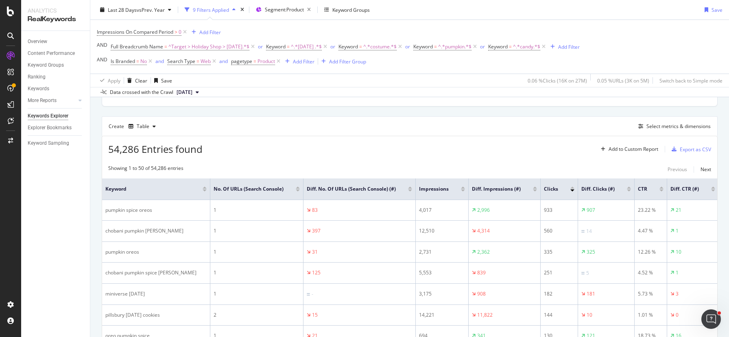
scroll to position [201, 0]
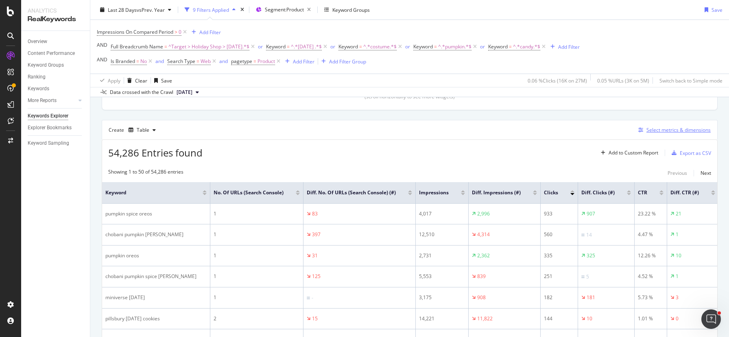
click at [657, 131] on div "Select metrics & dimensions" at bounding box center [679, 130] width 64 height 7
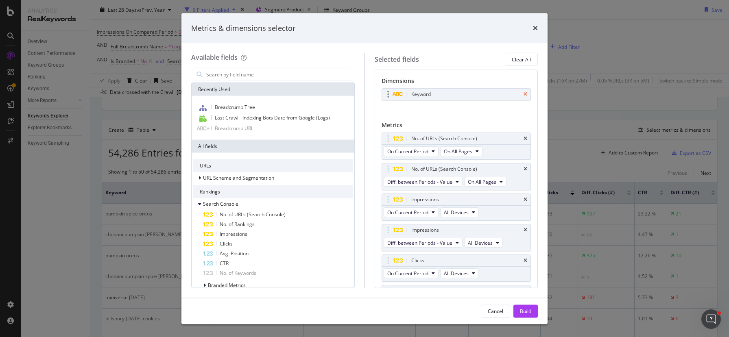
click at [527, 93] on icon "times" at bounding box center [526, 94] width 4 height 5
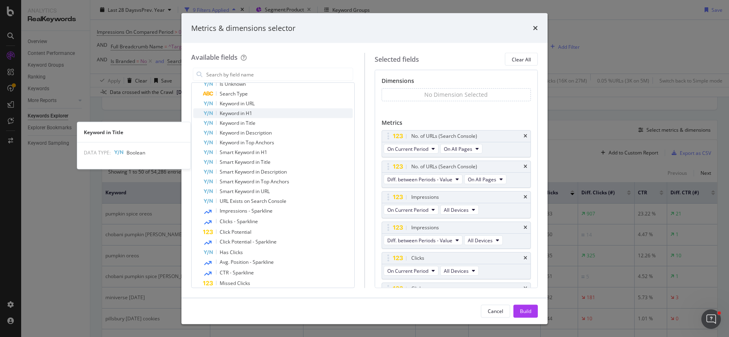
scroll to position [316, 0]
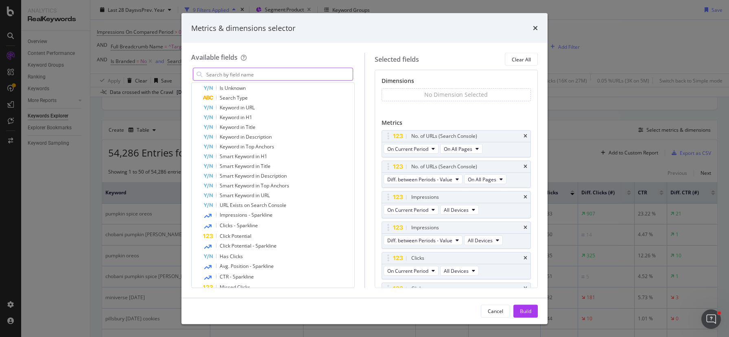
click at [305, 74] on input "modal" at bounding box center [279, 74] width 147 height 12
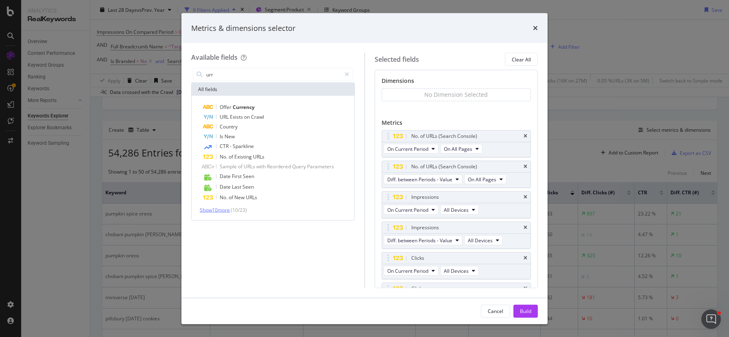
click at [215, 211] on span "Show 10 more" at bounding box center [215, 210] width 30 height 7
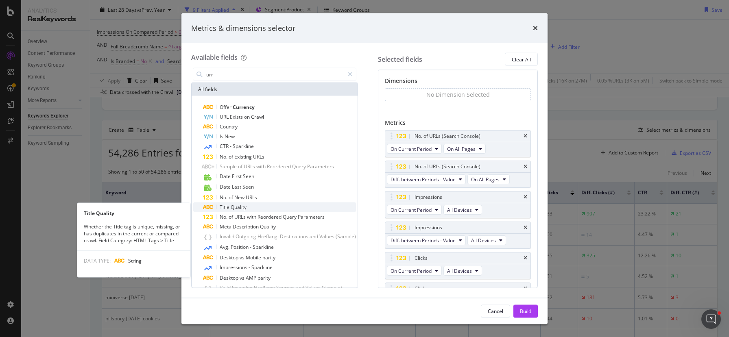
scroll to position [34, 0]
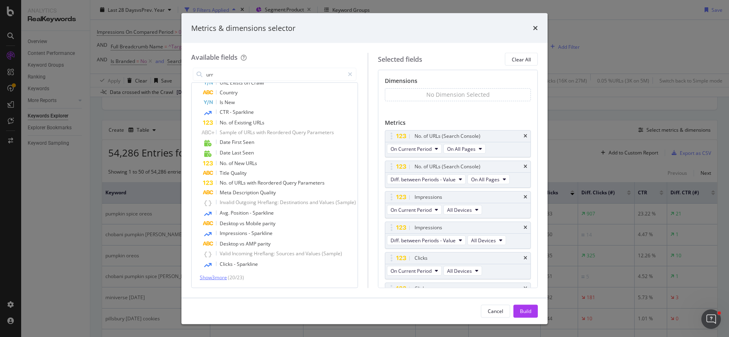
click at [210, 276] on span "Show 3 more" at bounding box center [213, 277] width 27 height 7
click at [235, 74] on input "urr" at bounding box center [275, 74] width 139 height 12
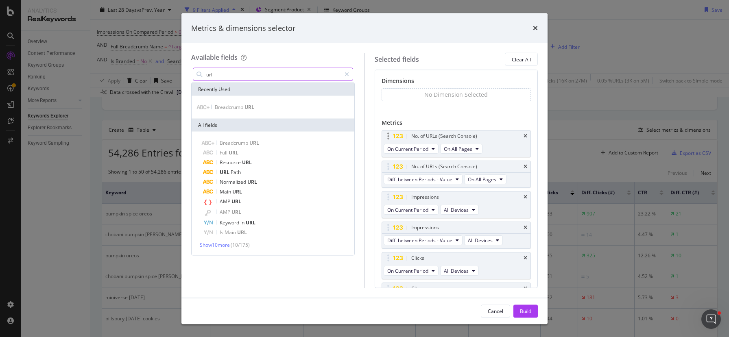
type input "url"
click at [527, 139] on div "No. of URLs (Search Console)" at bounding box center [456, 136] width 149 height 11
click at [525, 135] on icon "times" at bounding box center [526, 136] width 4 height 5
click at [526, 135] on icon "times" at bounding box center [526, 136] width 4 height 5
click at [255, 78] on input "url" at bounding box center [274, 74] width 136 height 12
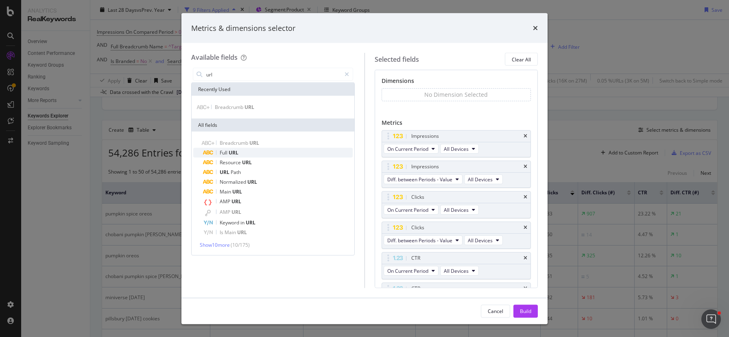
click at [277, 151] on div "Full URL" at bounding box center [278, 153] width 150 height 10
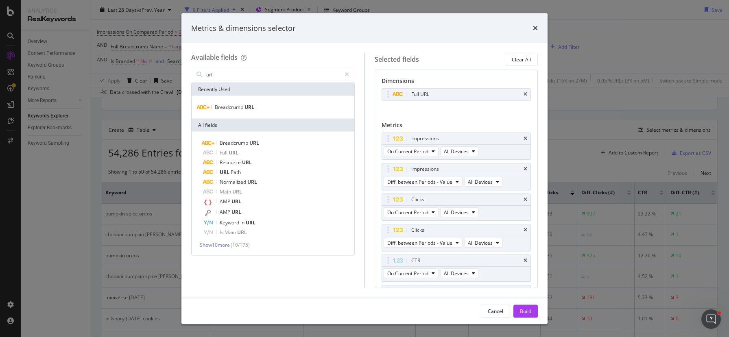
click at [530, 313] on div "Build" at bounding box center [525, 311] width 11 height 7
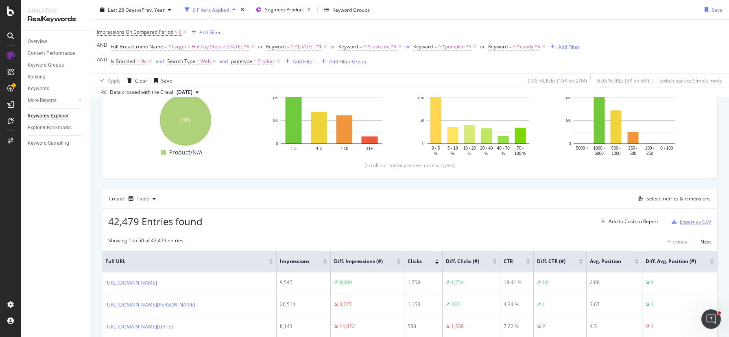
scroll to position [144, 0]
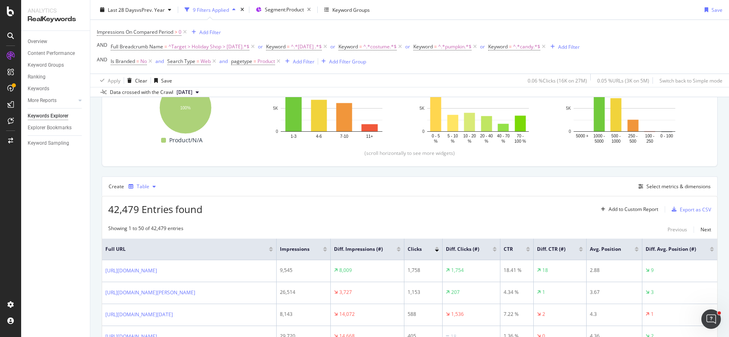
click at [140, 188] on div "Table" at bounding box center [143, 186] width 13 height 5
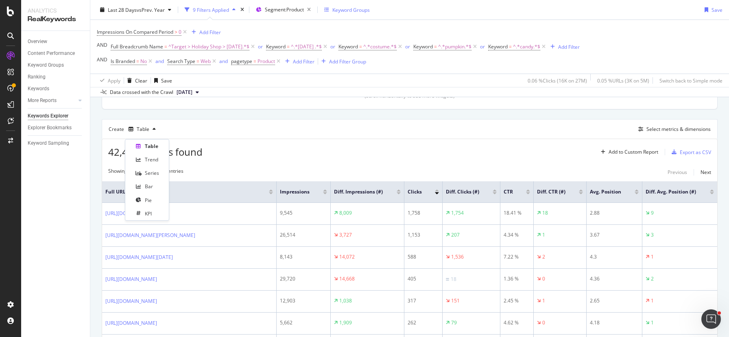
scroll to position [203, 0]
click at [471, 125] on div "Create Table Select metrics & dimensions" at bounding box center [410, 128] width 616 height 20
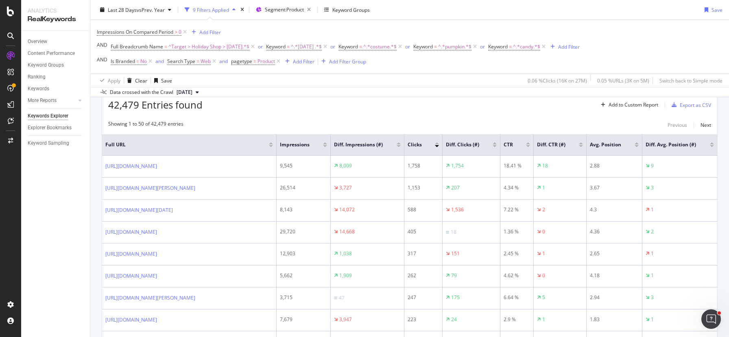
scroll to position [250, 0]
click at [306, 63] on div "Add Filter" at bounding box center [304, 61] width 22 height 7
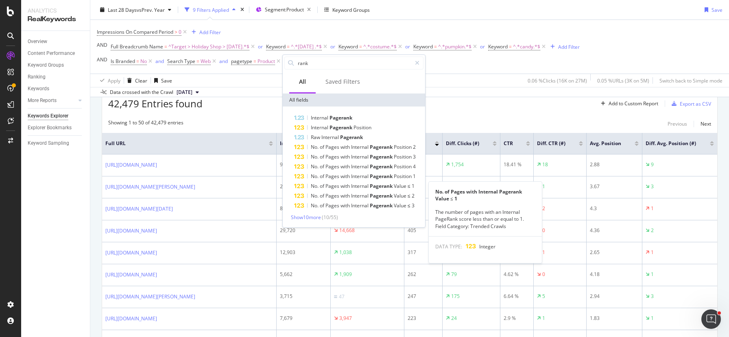
scroll to position [0, 0]
type input "rank"
click at [306, 218] on span "Show 10 more" at bounding box center [306, 217] width 30 height 7
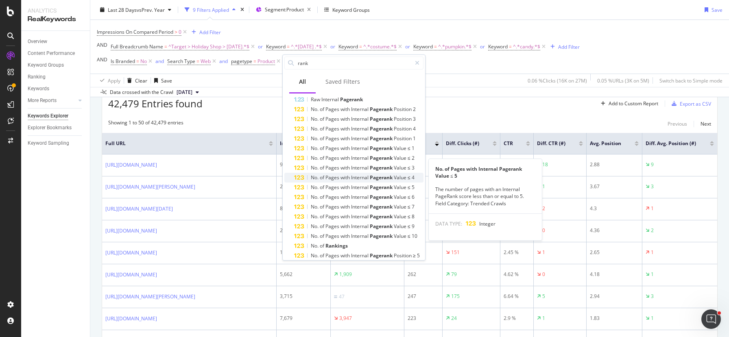
scroll to position [65, 0]
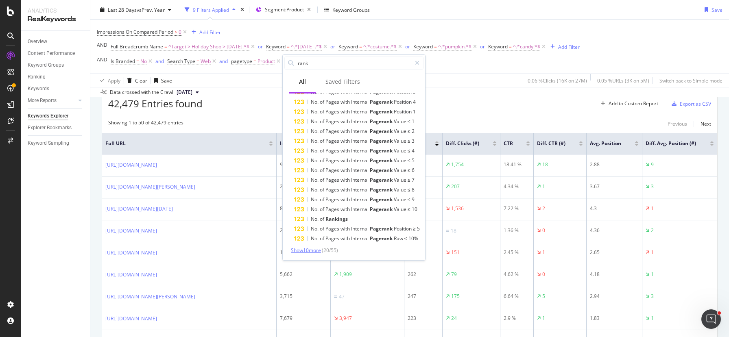
click at [313, 253] on span "Show 10 more" at bounding box center [306, 250] width 30 height 7
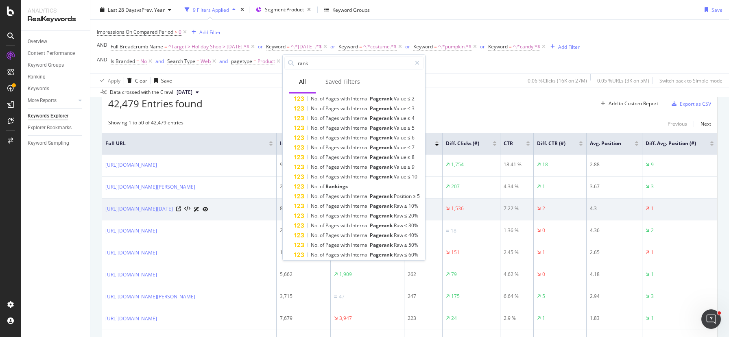
scroll to position [163, 0]
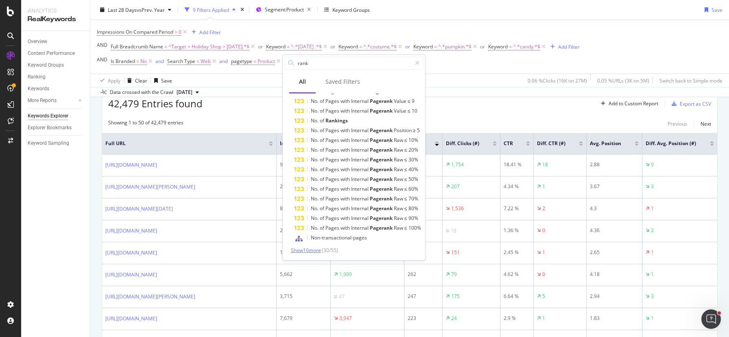
click at [309, 251] on span "Show 10 more" at bounding box center [306, 250] width 30 height 7
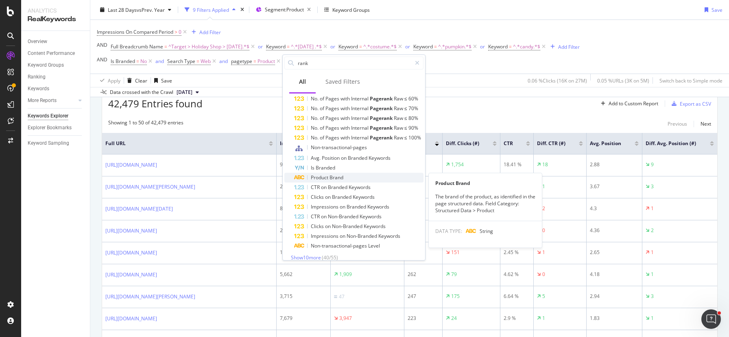
scroll to position [261, 0]
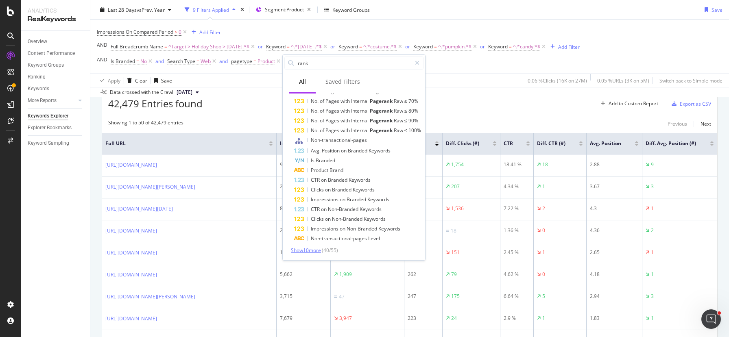
click at [321, 253] on span "Show 10 more" at bounding box center [306, 250] width 30 height 7
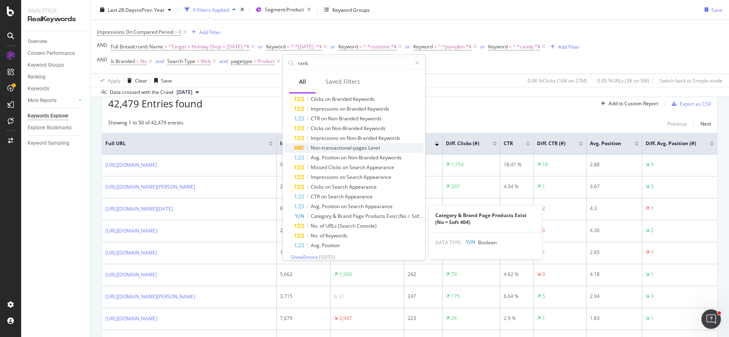
scroll to position [359, 0]
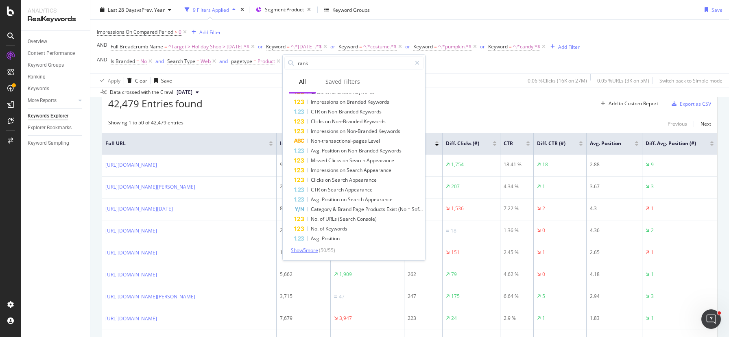
click at [311, 251] on span "Show 5 more" at bounding box center [304, 250] width 27 height 7
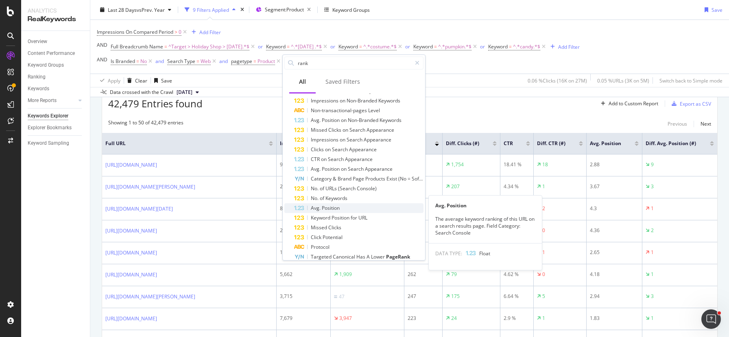
scroll to position [397, 0]
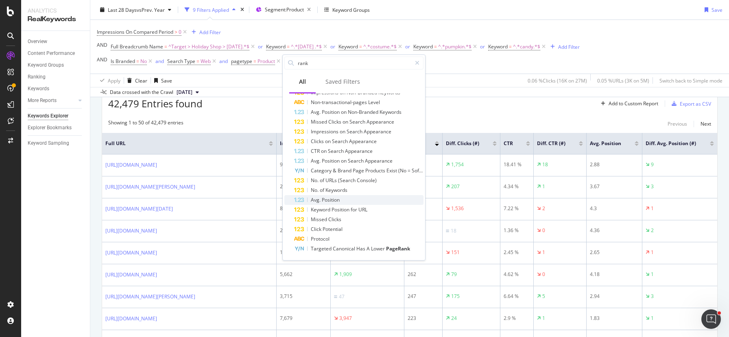
click at [330, 202] on span "Position" at bounding box center [331, 200] width 18 height 7
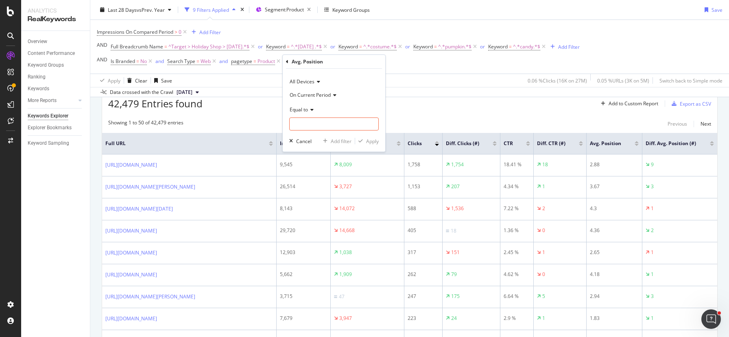
click at [313, 94] on span "On Current Period" at bounding box center [310, 95] width 41 height 7
click at [302, 109] on span "Equal to" at bounding box center [299, 109] width 18 height 7
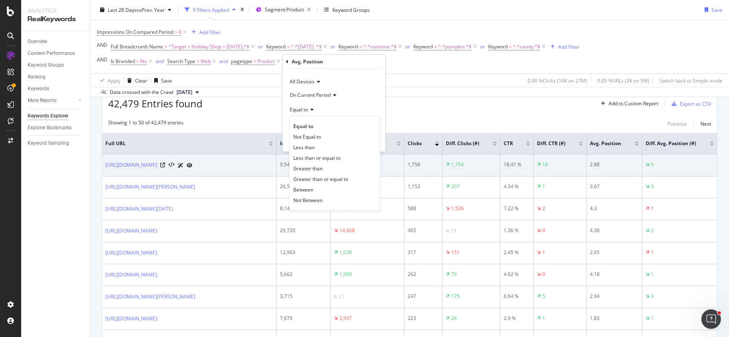
drag, startPoint x: 714, startPoint y: 160, endPoint x: 706, endPoint y: 160, distance: 8.2
click at [714, 160] on td "9" at bounding box center [680, 166] width 75 height 22
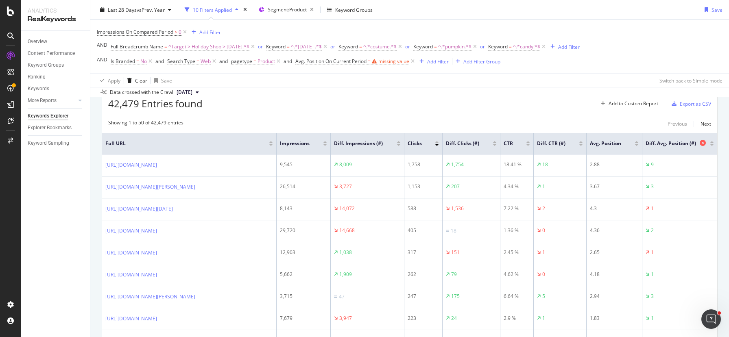
scroll to position [0, 19]
click at [713, 142] on div at bounding box center [712, 142] width 4 height 2
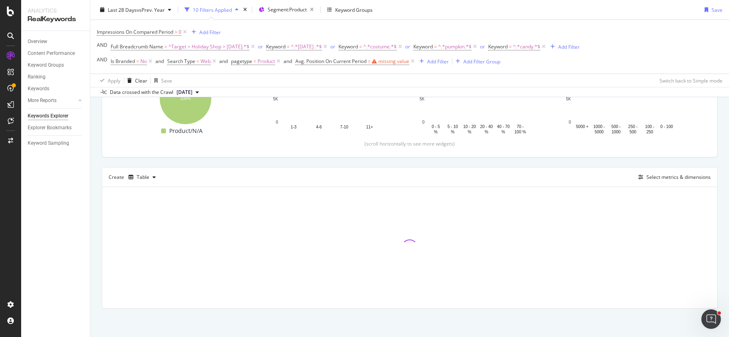
scroll to position [153, 0]
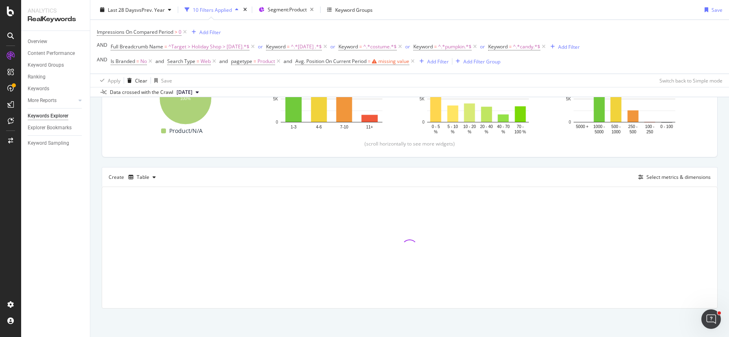
click at [414, 62] on icon at bounding box center [412, 61] width 7 height 8
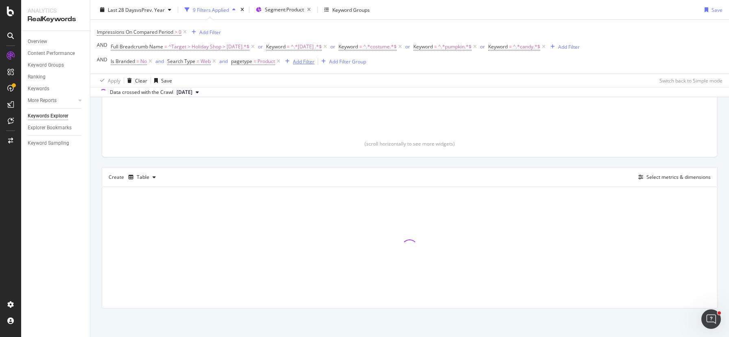
click at [300, 62] on div "Add Filter" at bounding box center [304, 61] width 22 height 7
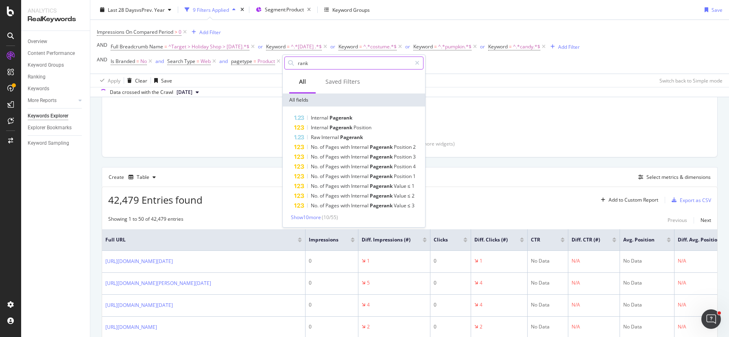
click at [311, 63] on input "rank" at bounding box center [354, 63] width 114 height 12
type input "r"
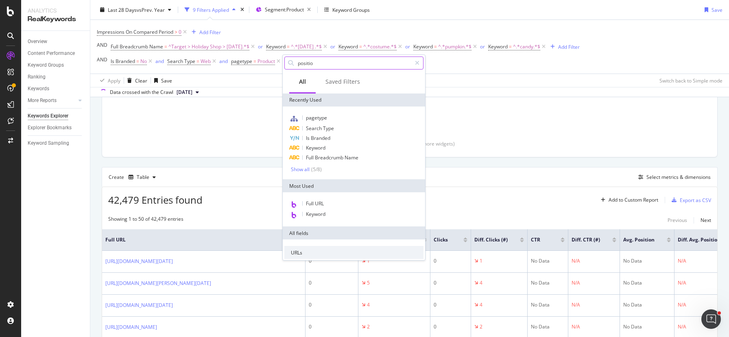
type input "position"
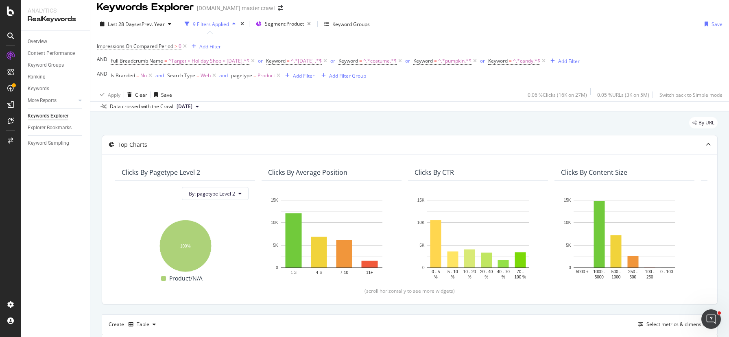
scroll to position [7, 0]
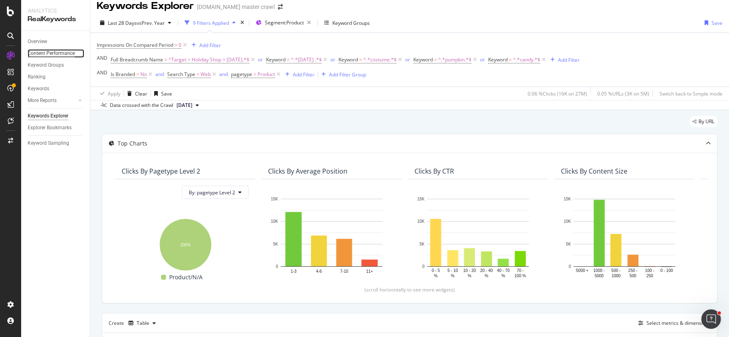
click at [54, 54] on div "Content Performance" at bounding box center [51, 53] width 47 height 9
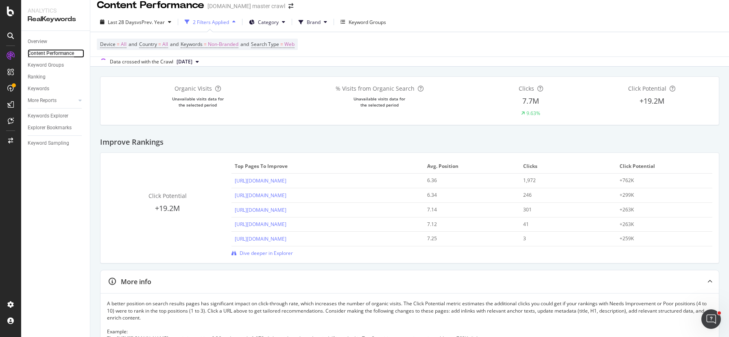
scroll to position [14, 0]
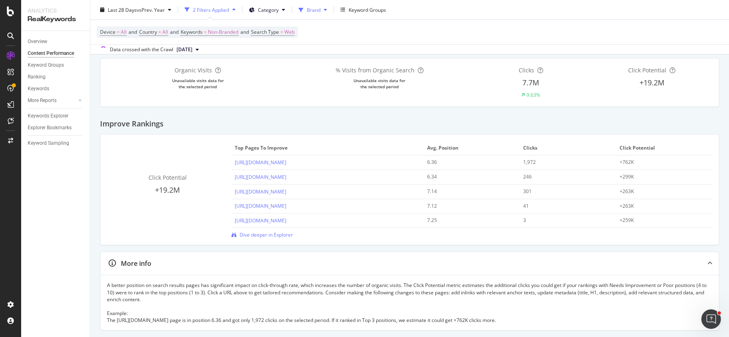
click at [314, 13] on span "Brand" at bounding box center [314, 9] width 14 height 7
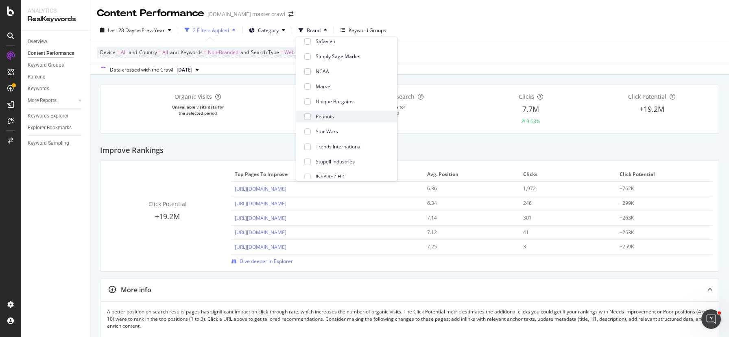
scroll to position [0, 0]
click at [431, 56] on div "Device = All and Country = All and Keywords = Non-Branded and Search Type = Web" at bounding box center [410, 52] width 626 height 24
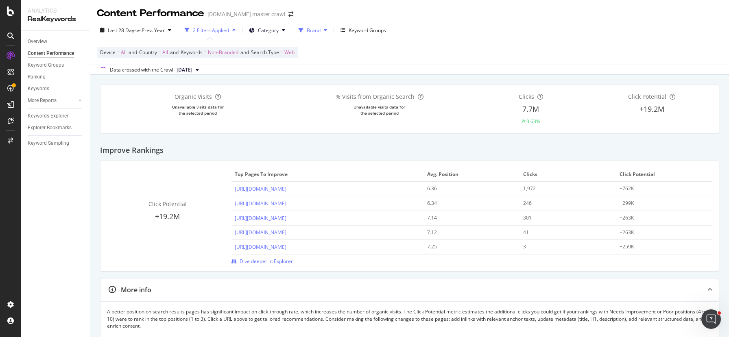
click at [307, 28] on span "Brand" at bounding box center [314, 30] width 14 height 7
click at [268, 69] on div "Data crossed with the Crawl 2025 Sep. 15th" at bounding box center [409, 70] width 639 height 10
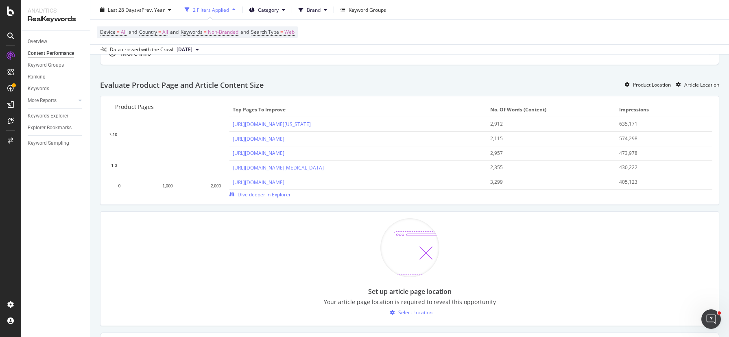
scroll to position [590, 0]
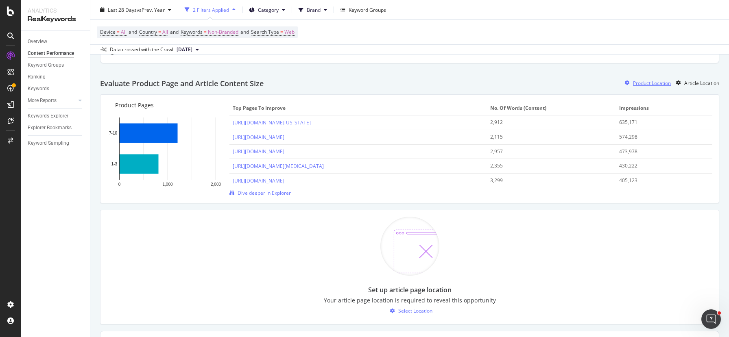
click at [634, 84] on div "Product Location" at bounding box center [652, 83] width 38 height 7
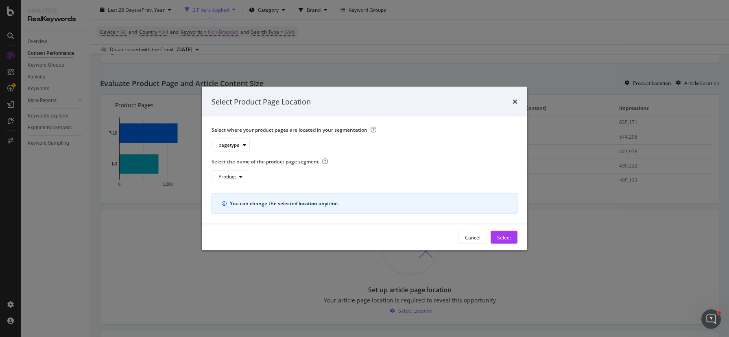
click at [514, 103] on icon "times" at bounding box center [515, 102] width 5 height 7
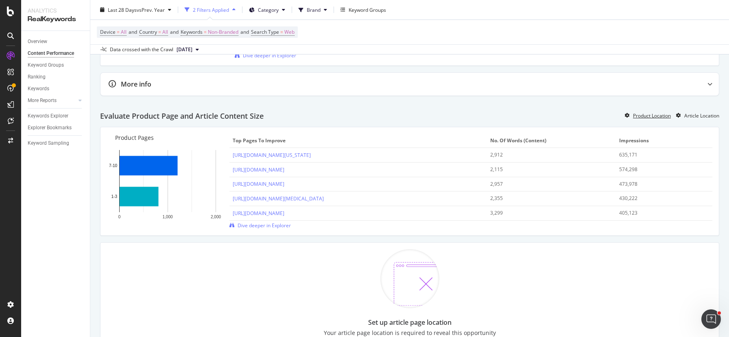
scroll to position [557, 0]
click at [253, 228] on span "Dive deeper in Explorer" at bounding box center [264, 226] width 53 height 7
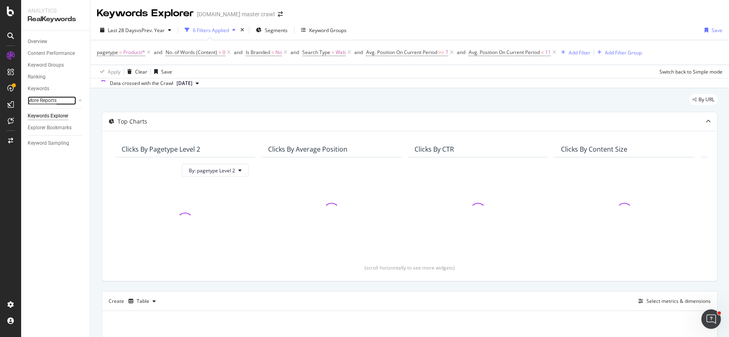
click at [48, 101] on div "More Reports" at bounding box center [42, 100] width 29 height 9
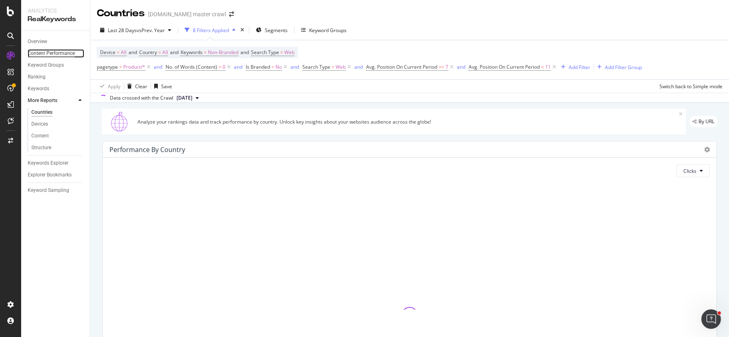
click at [60, 53] on div "Content Performance" at bounding box center [51, 53] width 47 height 9
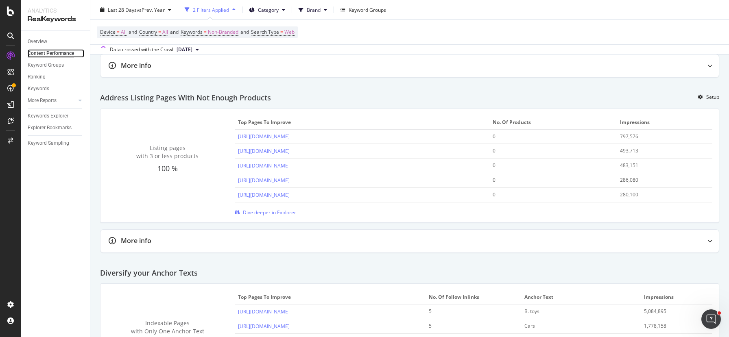
scroll to position [875, 0]
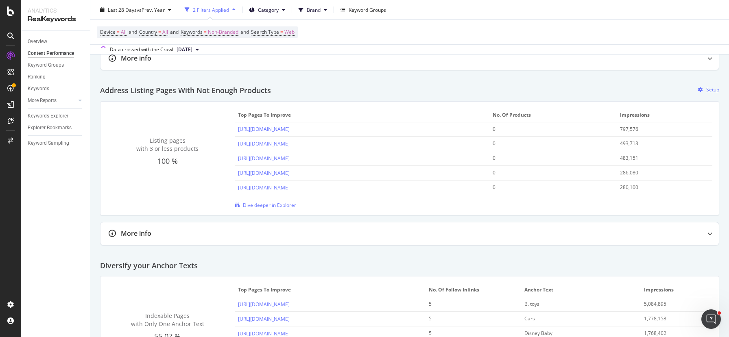
click at [708, 90] on div "Setup" at bounding box center [713, 89] width 13 height 7
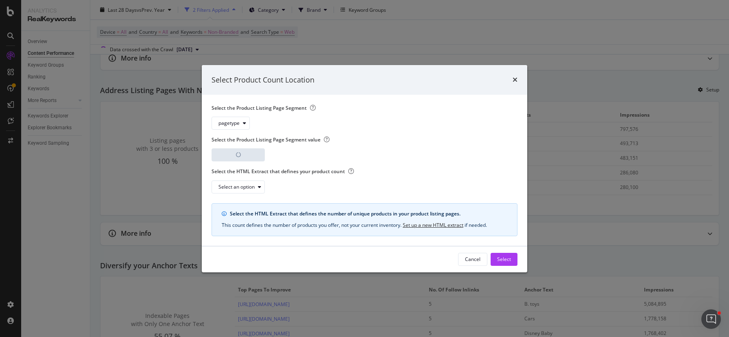
click at [337, 137] on label "Select the Product Listing Page Segment value" at bounding box center [362, 139] width 300 height 7
click at [248, 187] on div "Select an option" at bounding box center [237, 187] width 36 height 5
click at [277, 182] on div "Select an option" at bounding box center [362, 187] width 300 height 13
click at [471, 256] on div "Cancel" at bounding box center [472, 259] width 15 height 7
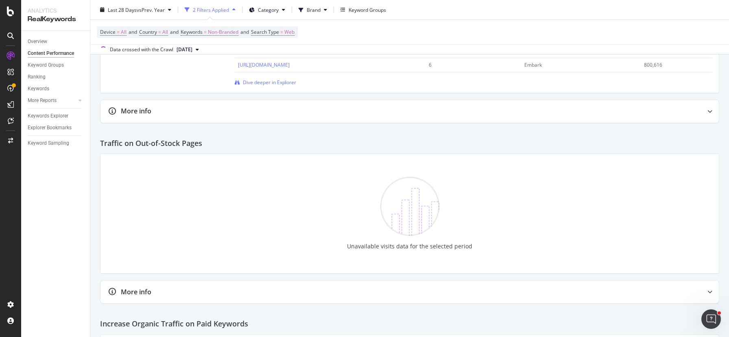
scroll to position [1175, 0]
drag, startPoint x: 704, startPoint y: 115, endPoint x: 712, endPoint y: 114, distance: 8.2
click at [708, 114] on div at bounding box center [710, 109] width 18 height 23
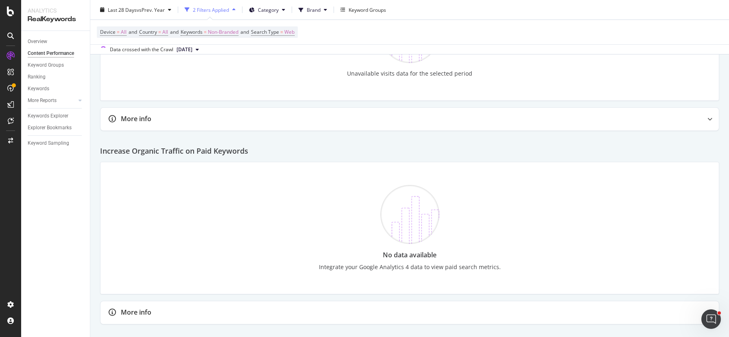
scroll to position [1406, 0]
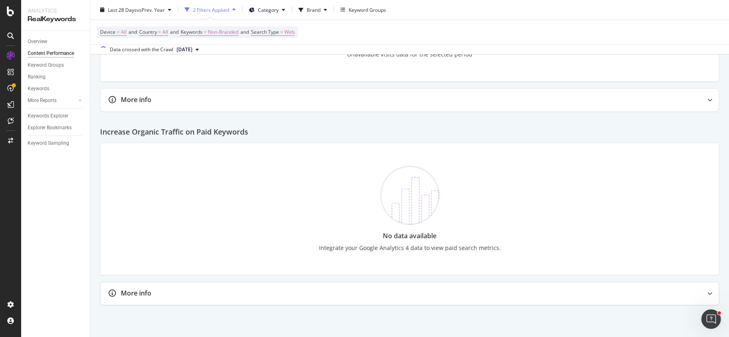
click at [149, 290] on div "More info" at bounding box center [136, 293] width 31 height 9
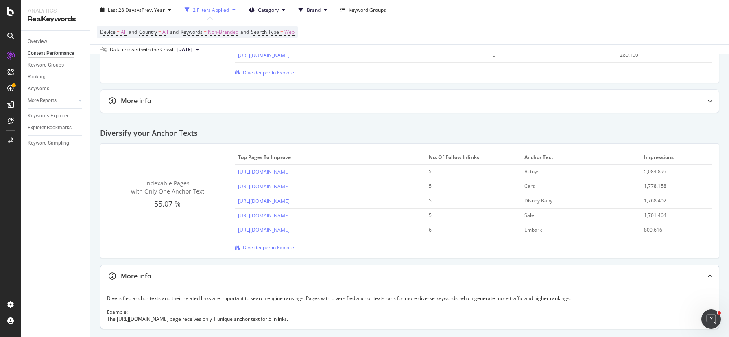
scroll to position [998, 0]
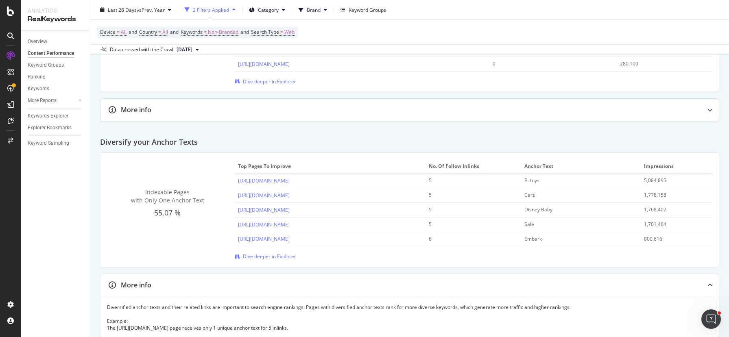
drag, startPoint x: 216, startPoint y: 111, endPoint x: 209, endPoint y: 110, distance: 6.5
click at [215, 111] on div "More info" at bounding box center [394, 109] width 587 height 9
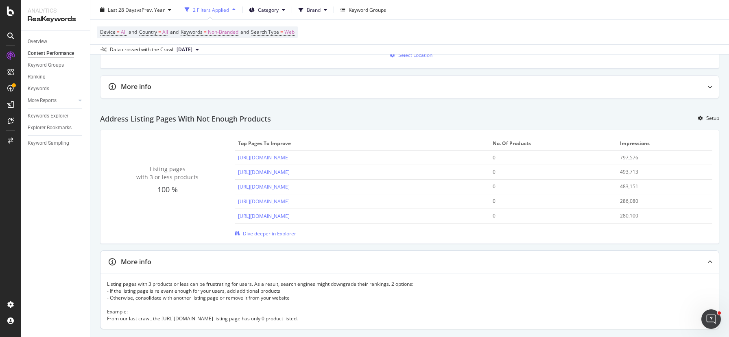
scroll to position [839, 0]
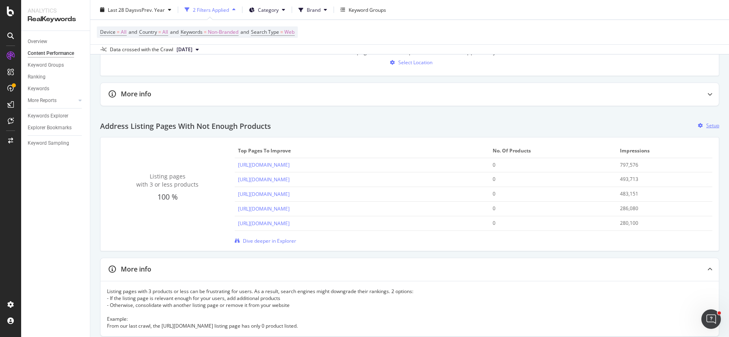
click at [713, 127] on div "Setup" at bounding box center [713, 125] width 13 height 7
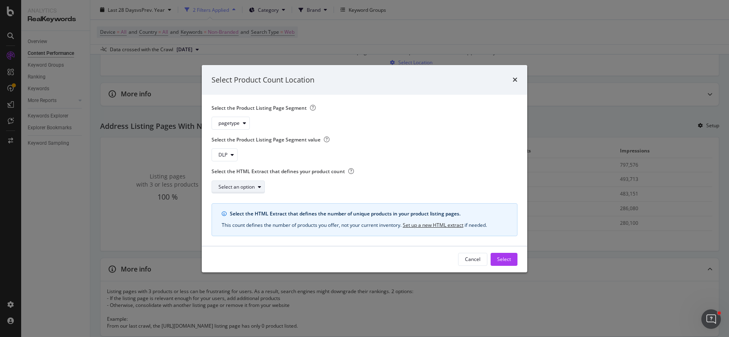
click at [250, 185] on div "Select an option" at bounding box center [237, 187] width 36 height 5
click at [295, 183] on div "Select an option" at bounding box center [362, 187] width 300 height 13
click at [439, 224] on link "Set up a new HTML extract" at bounding box center [433, 225] width 61 height 9
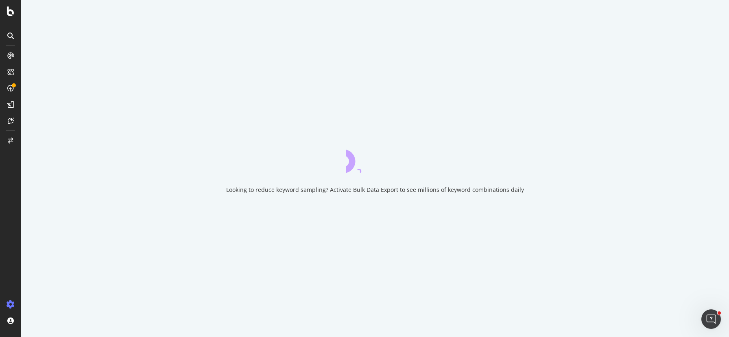
select select "exist"
select select "count"
select select "exist"
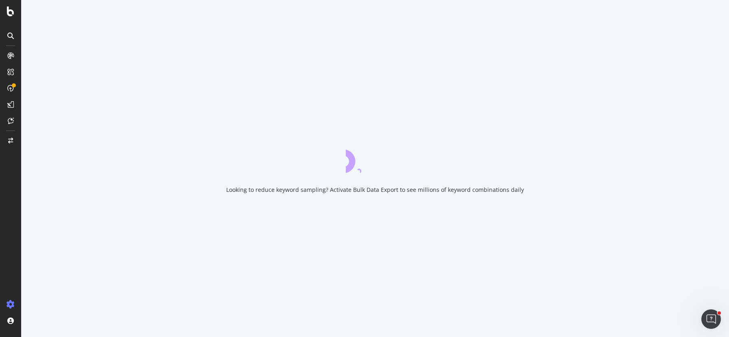
select select "exist"
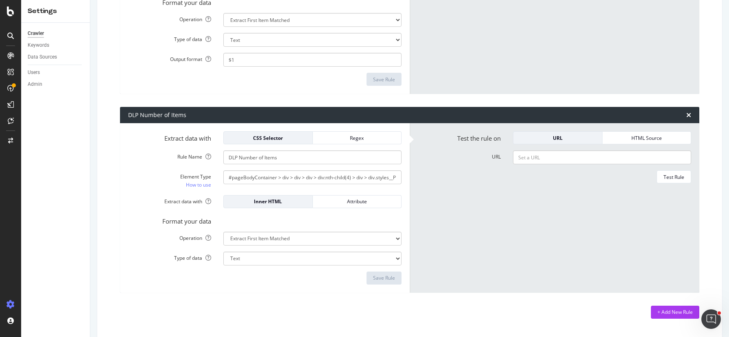
scroll to position [2395, 0]
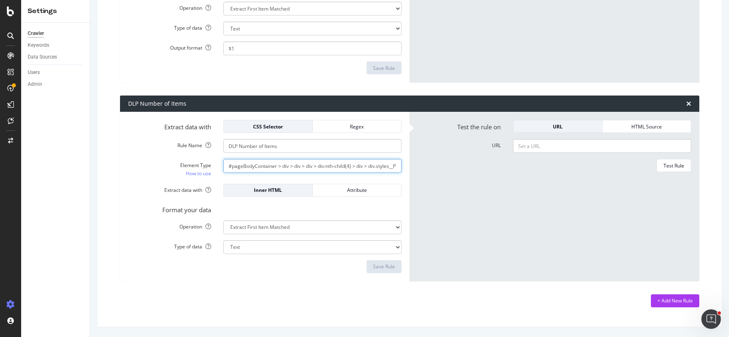
drag, startPoint x: 269, startPoint y: 167, endPoint x: 440, endPoint y: 183, distance: 171.7
click at [440, 183] on div "Extract data with CSS Selector Regex Rule Name DLP Number of Items Element Type…" at bounding box center [410, 197] width 580 height 170
click at [442, 182] on form "Test the rule on URL HTML Source URL Test Rule" at bounding box center [555, 196] width 274 height 153
drag, startPoint x: 372, startPoint y: 166, endPoint x: 454, endPoint y: 172, distance: 81.6
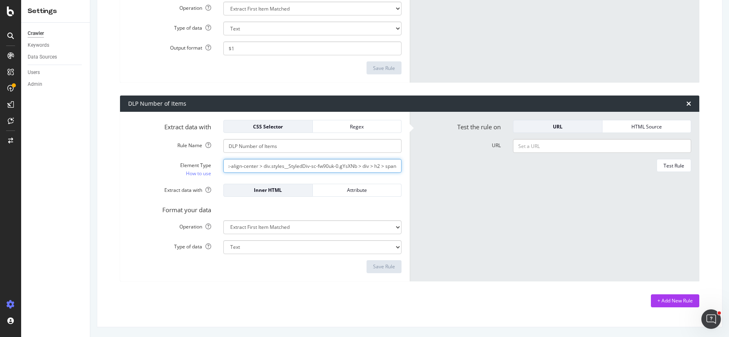
click at [454, 172] on div "Extract data with CSS Selector Regex Rule Name DLP Number of Items Element Type…" at bounding box center [410, 197] width 580 height 170
click at [453, 172] on div "Test Rule" at bounding box center [555, 165] width 274 height 13
drag, startPoint x: 394, startPoint y: 164, endPoint x: 170, endPoint y: 158, distance: 224.4
click at [170, 159] on form "Extract data with CSS Selector Regex Rule Name DLP Number of Items Element Type…" at bounding box center [265, 196] width 274 height 153
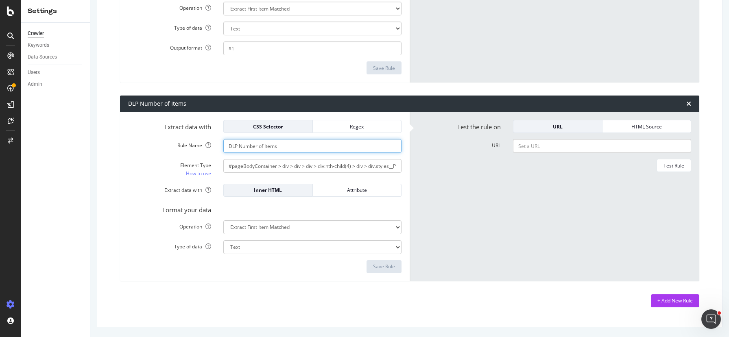
click at [552, 148] on input "URL" at bounding box center [602, 146] width 178 height 14
paste input "[URL][DOMAIN_NAME]"
type input "[URL][DOMAIN_NAME]"
click at [666, 166] on div "Test Rule" at bounding box center [674, 165] width 21 height 7
